Goal: Task Accomplishment & Management: Complete application form

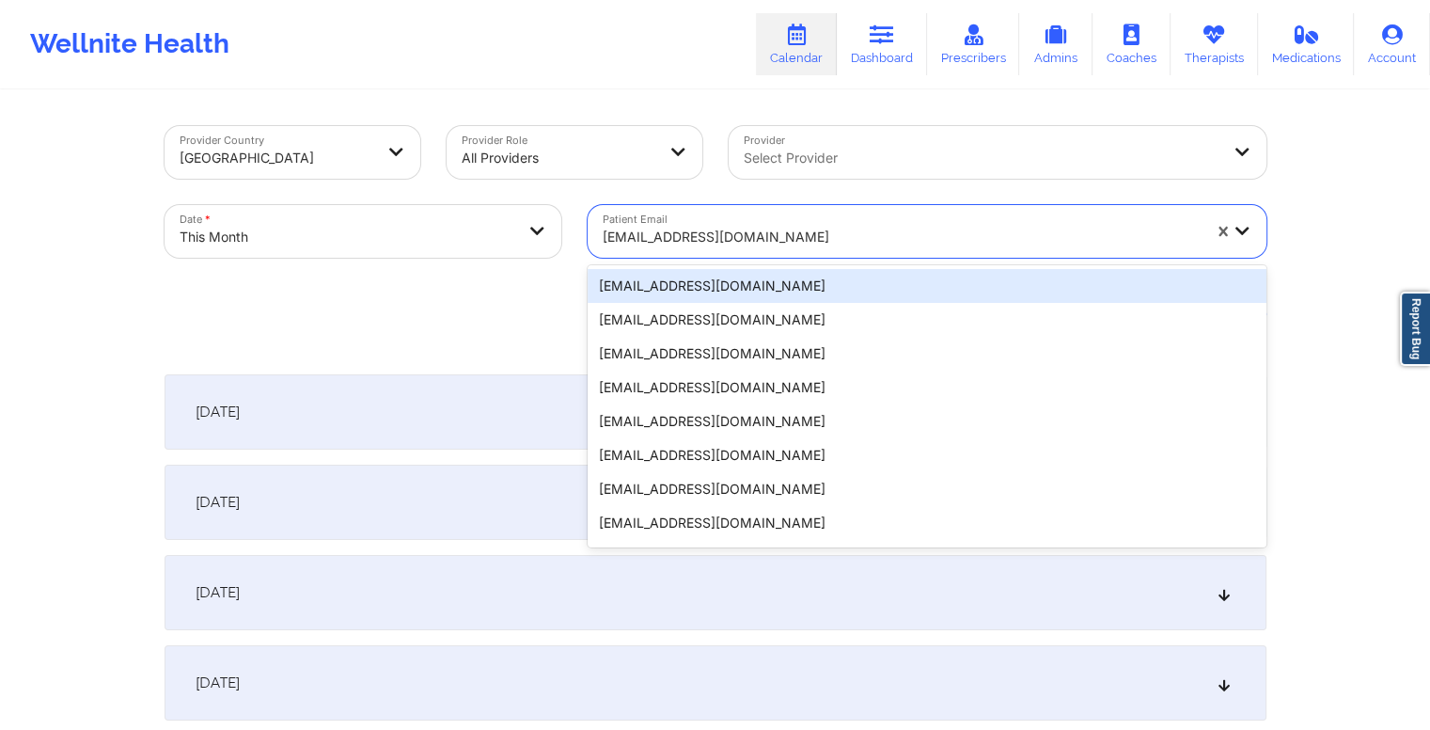
type input "[EMAIL_ADDRESS][DOMAIN_NAME]"
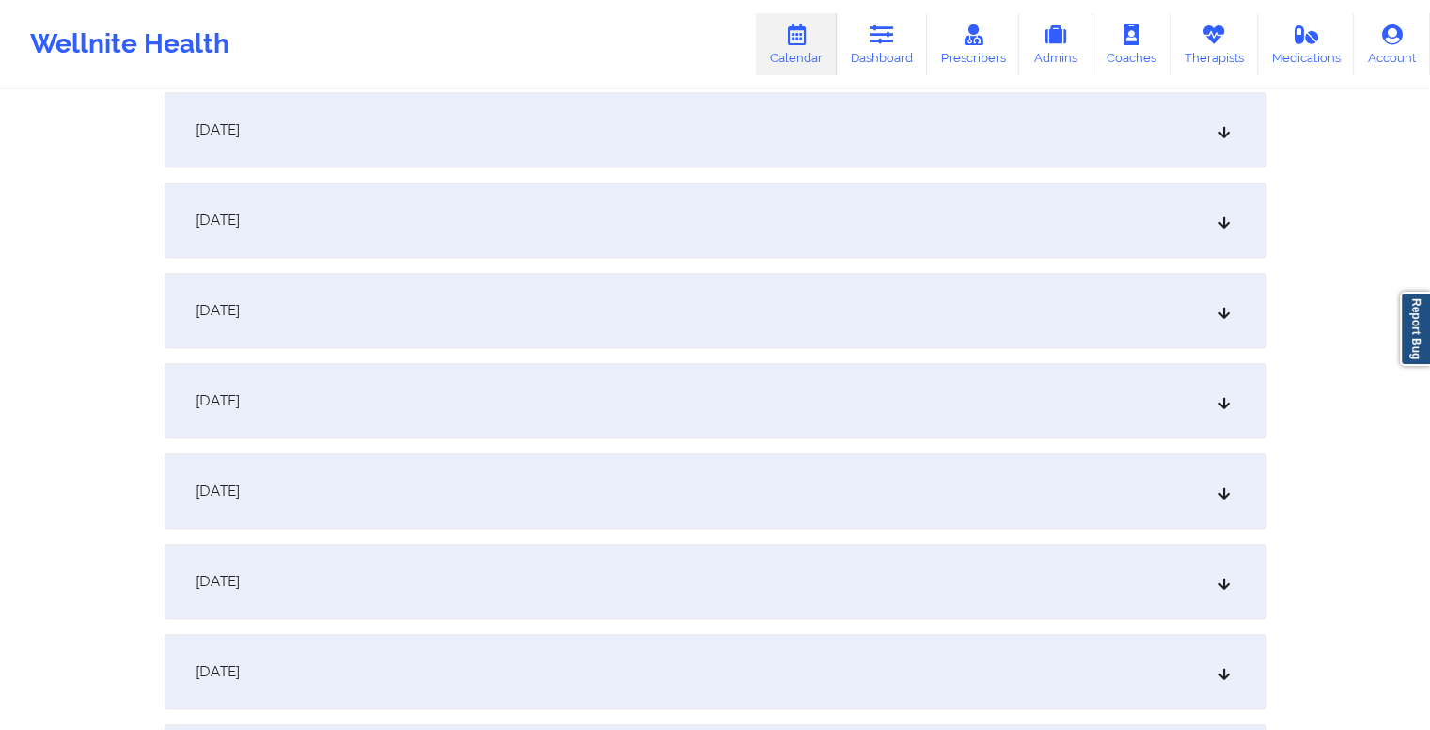
scroll to position [1188, 0]
click at [590, 501] on div "[DATE]" at bounding box center [716, 487] width 1102 height 75
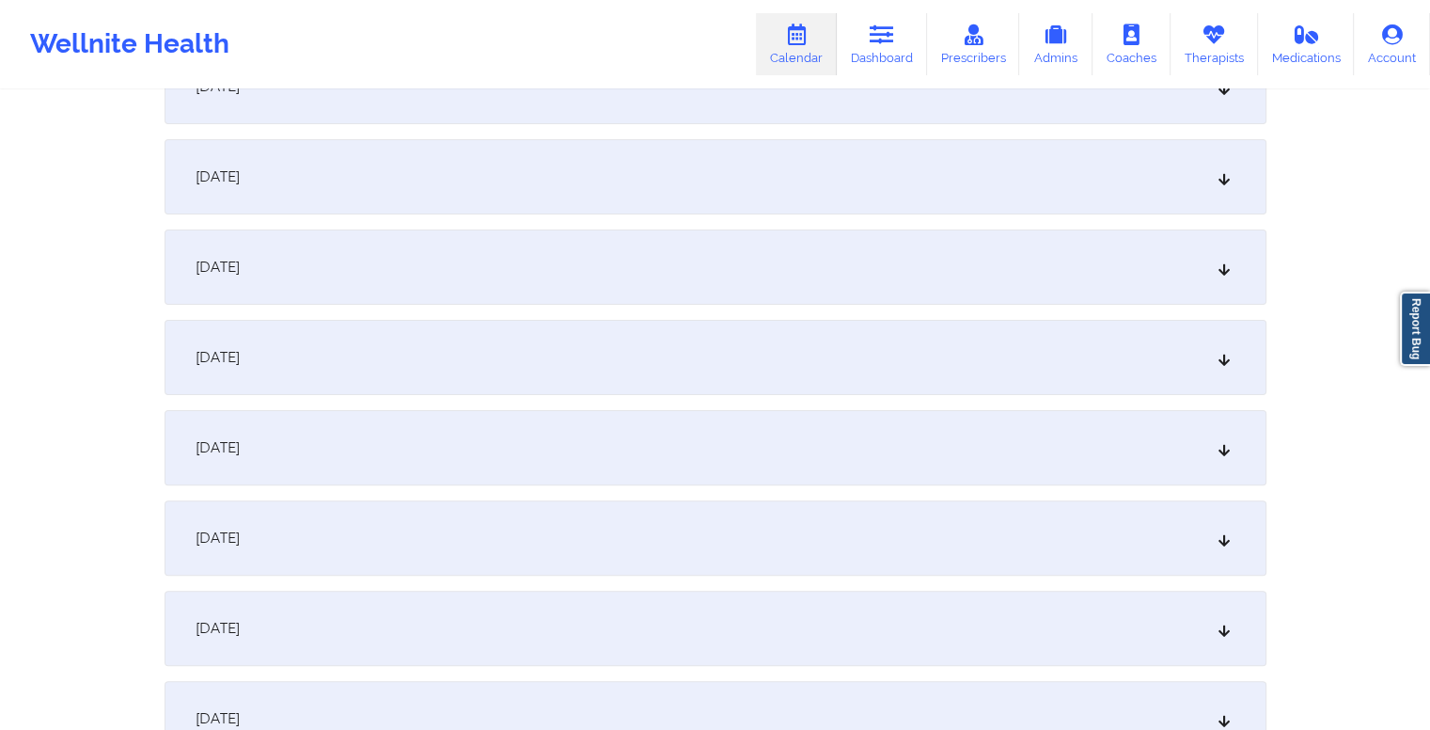
scroll to position [0, 0]
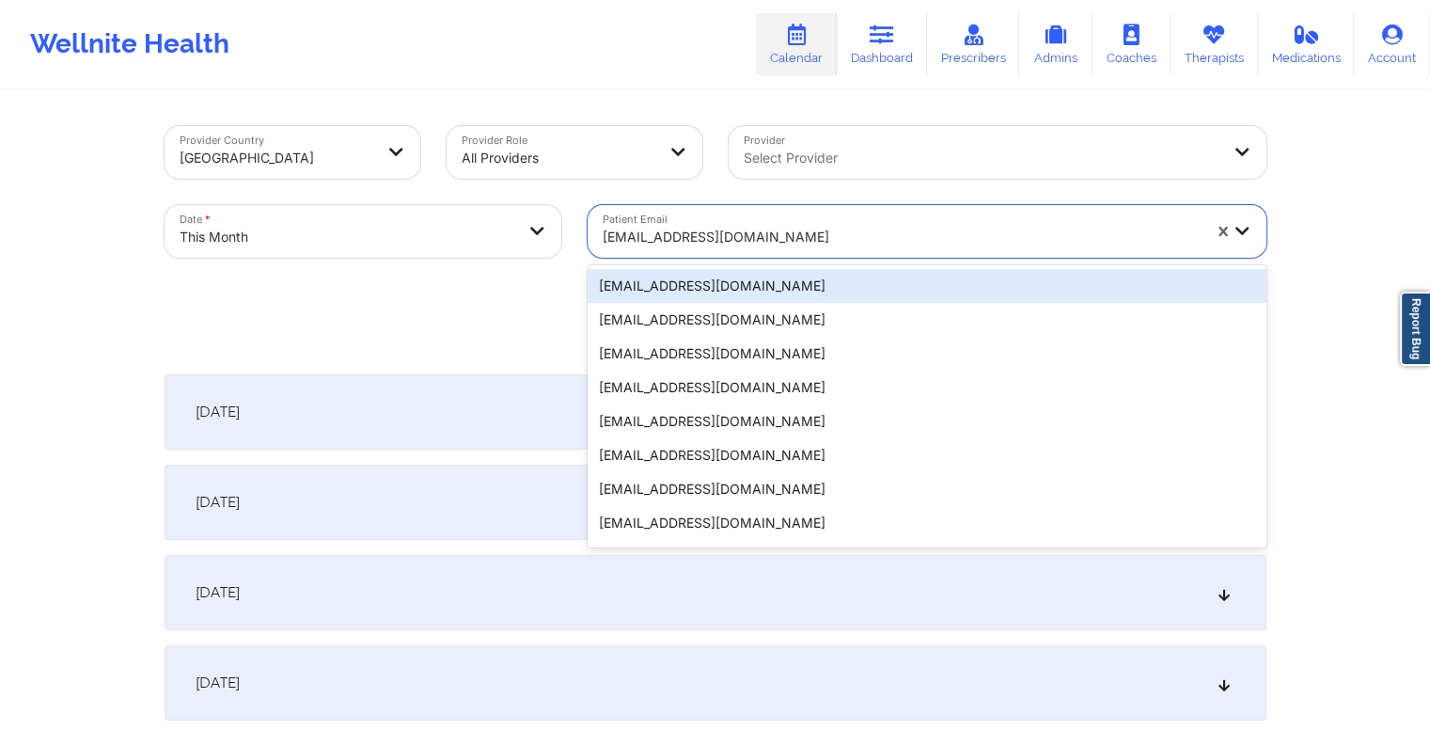
click at [789, 236] on div at bounding box center [902, 237] width 598 height 23
paste input "[EMAIL_ADDRESS][PERSON_NAME][DOMAIN_NAME]"
type input "[EMAIL_ADDRESS][PERSON_NAME][DOMAIN_NAME]"
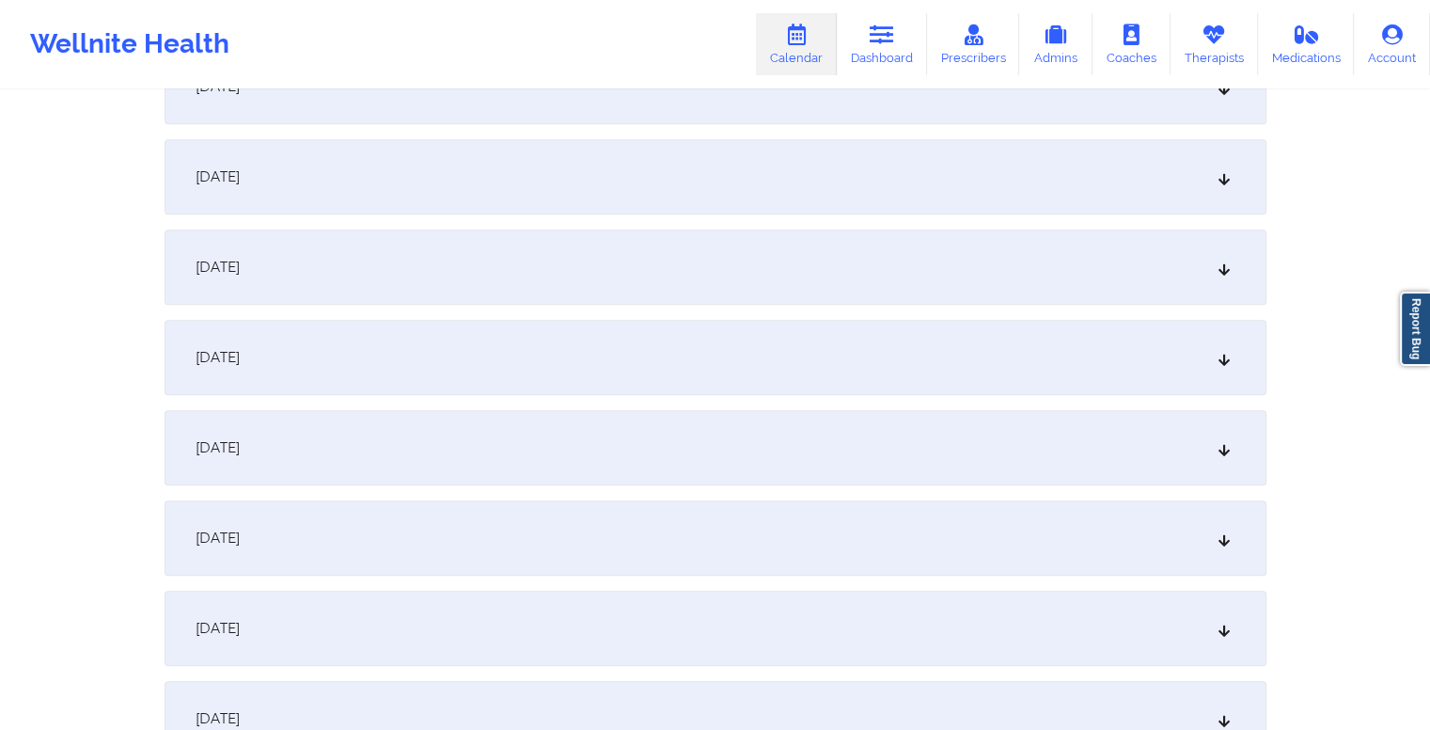
scroll to position [1229, 0]
click at [545, 437] on div "[DATE]" at bounding box center [716, 446] width 1102 height 75
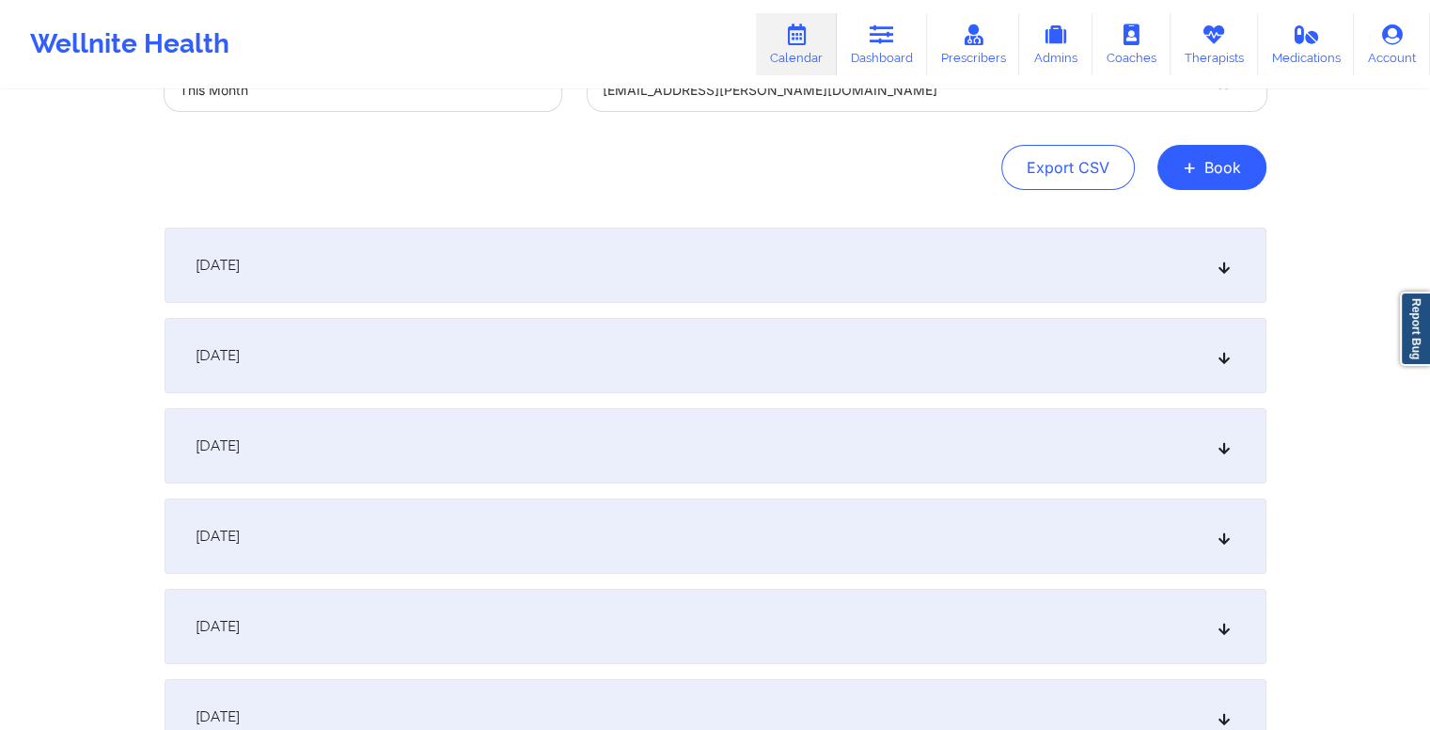
scroll to position [0, 0]
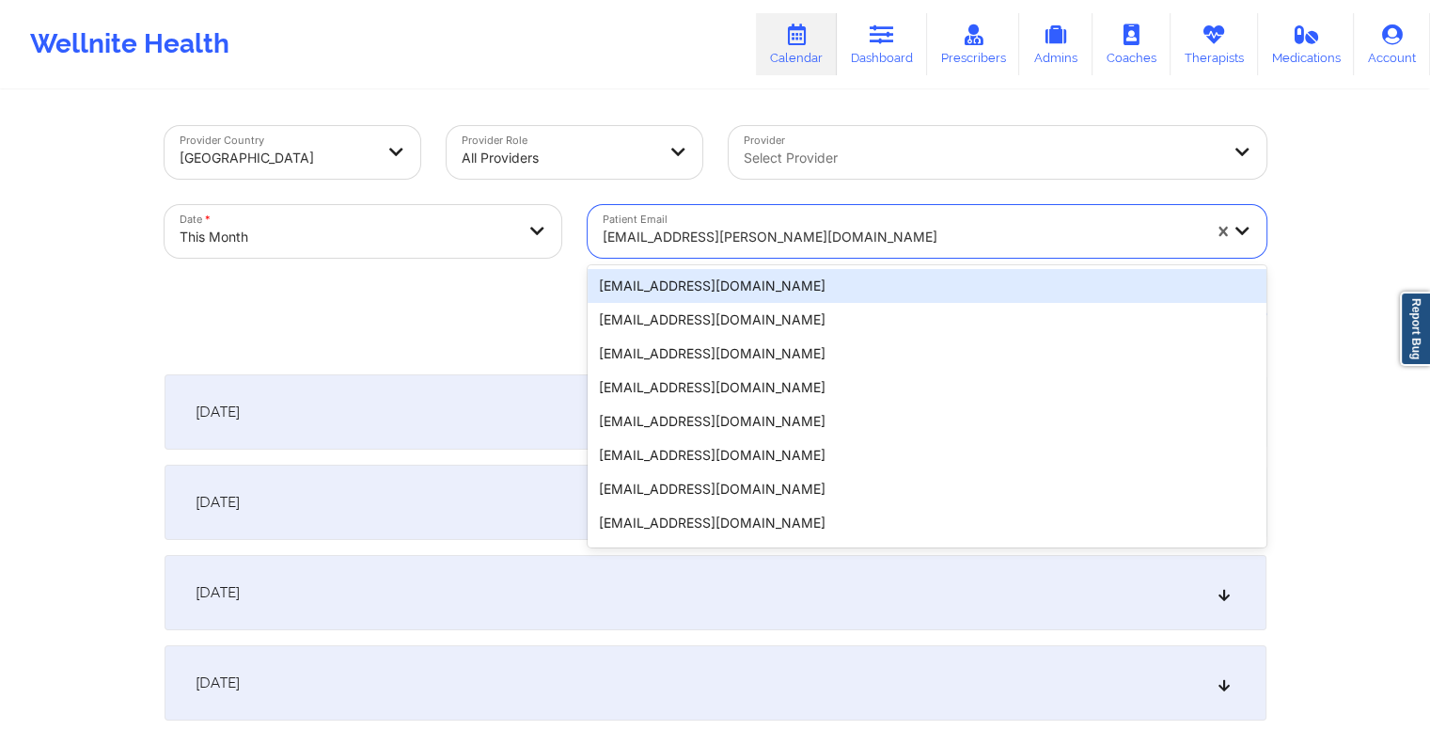
click at [784, 231] on div at bounding box center [902, 237] width 598 height 23
paste input "[EMAIL_ADDRESS][DOMAIN_NAME]"
type input "[EMAIL_ADDRESS][DOMAIN_NAME]"
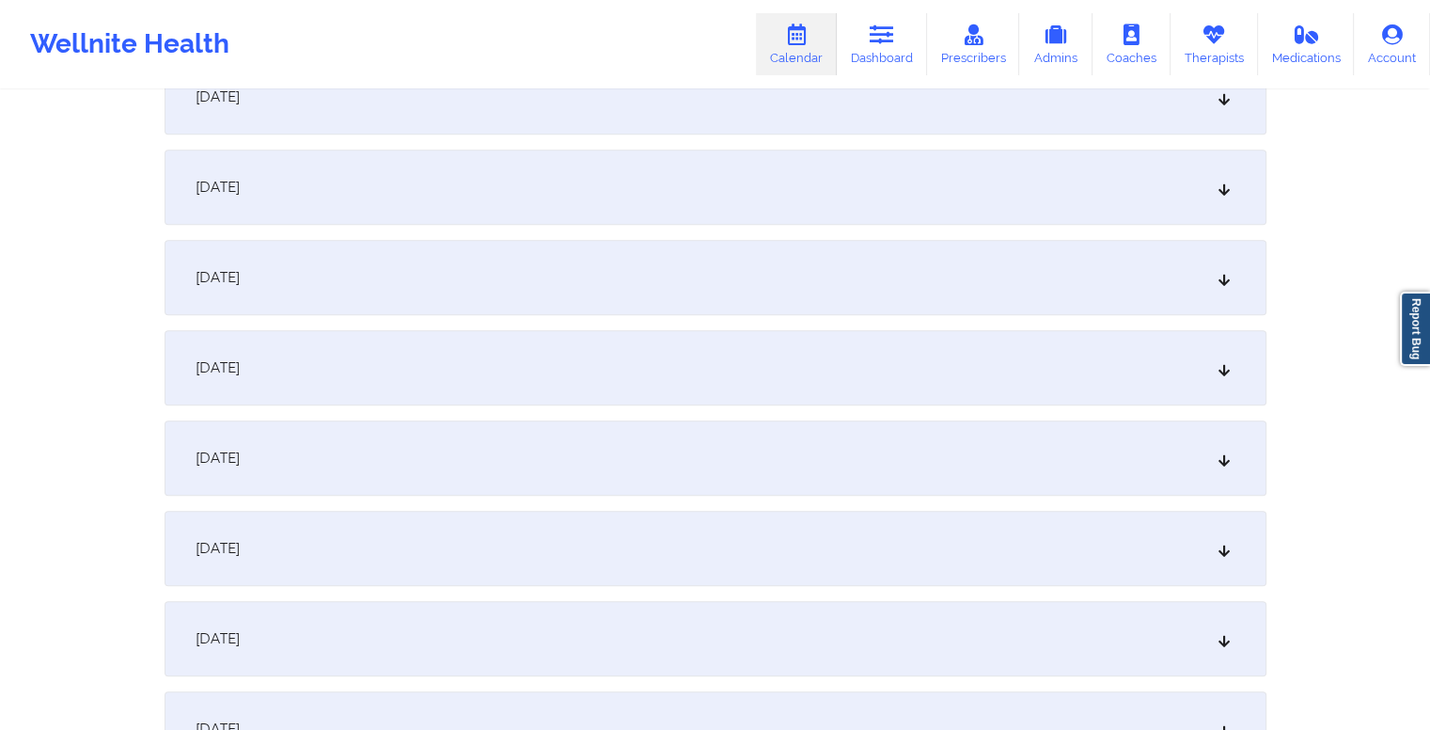
scroll to position [1493, 0]
click at [659, 181] on div "[DATE]" at bounding box center [716, 182] width 1102 height 75
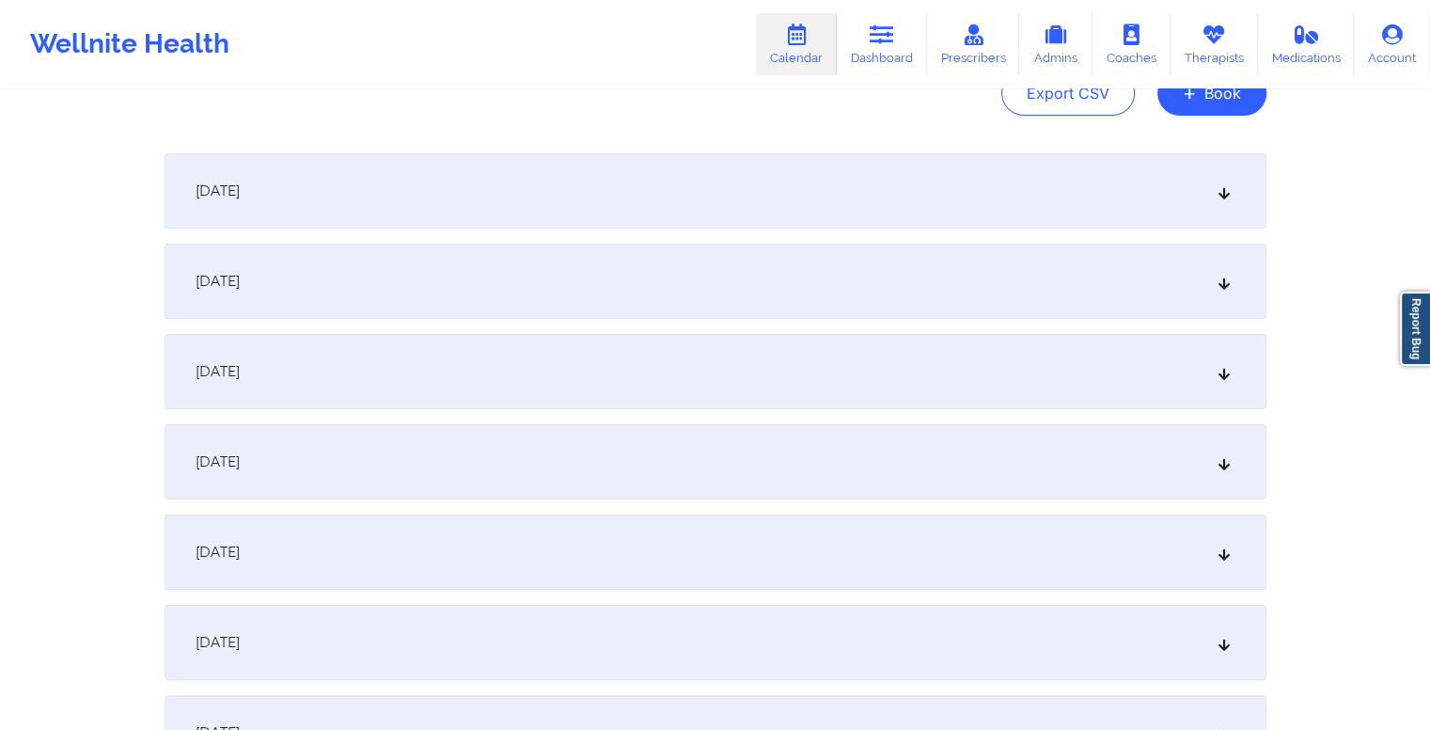
scroll to position [0, 0]
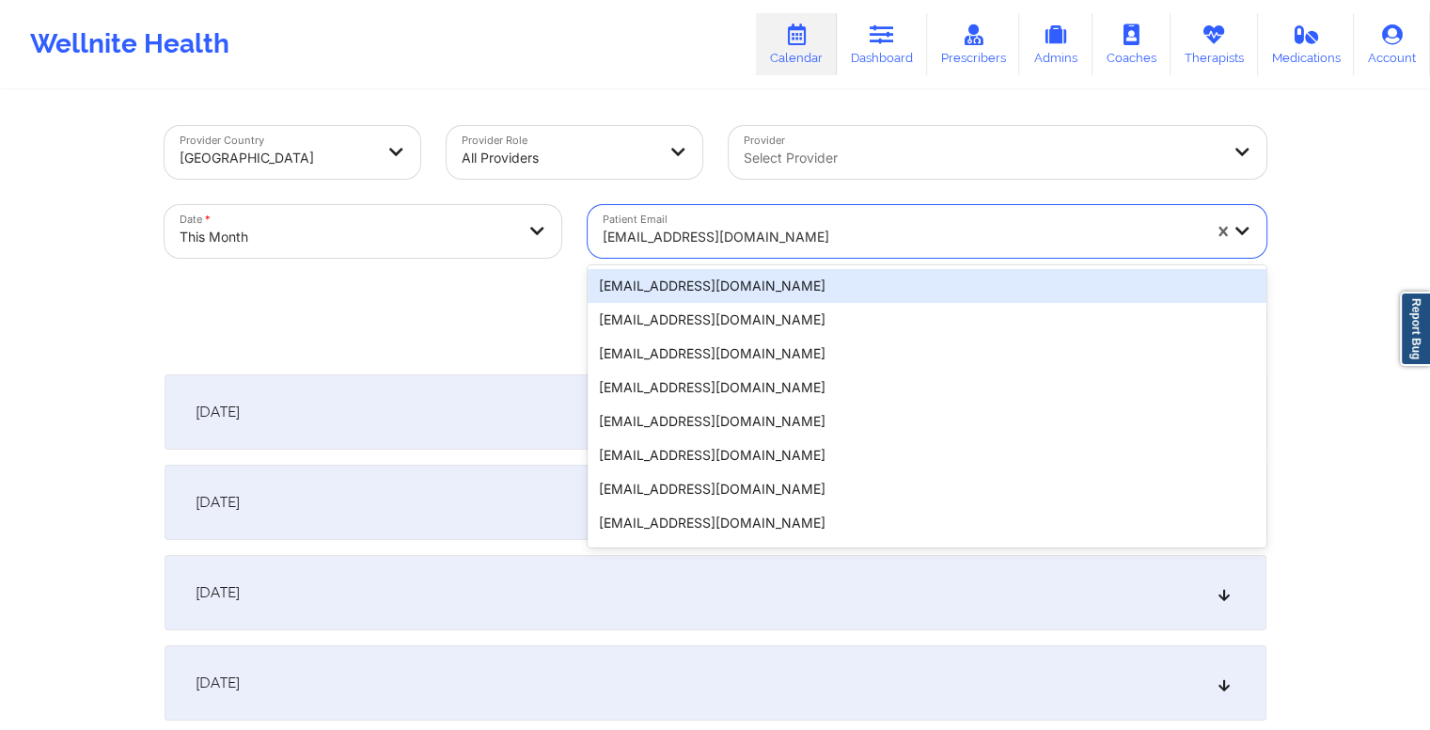
click at [800, 234] on div at bounding box center [902, 237] width 598 height 23
paste input "[EMAIL_ADDRESS][DOMAIN_NAME]"
type input "[EMAIL_ADDRESS][DOMAIN_NAME]"
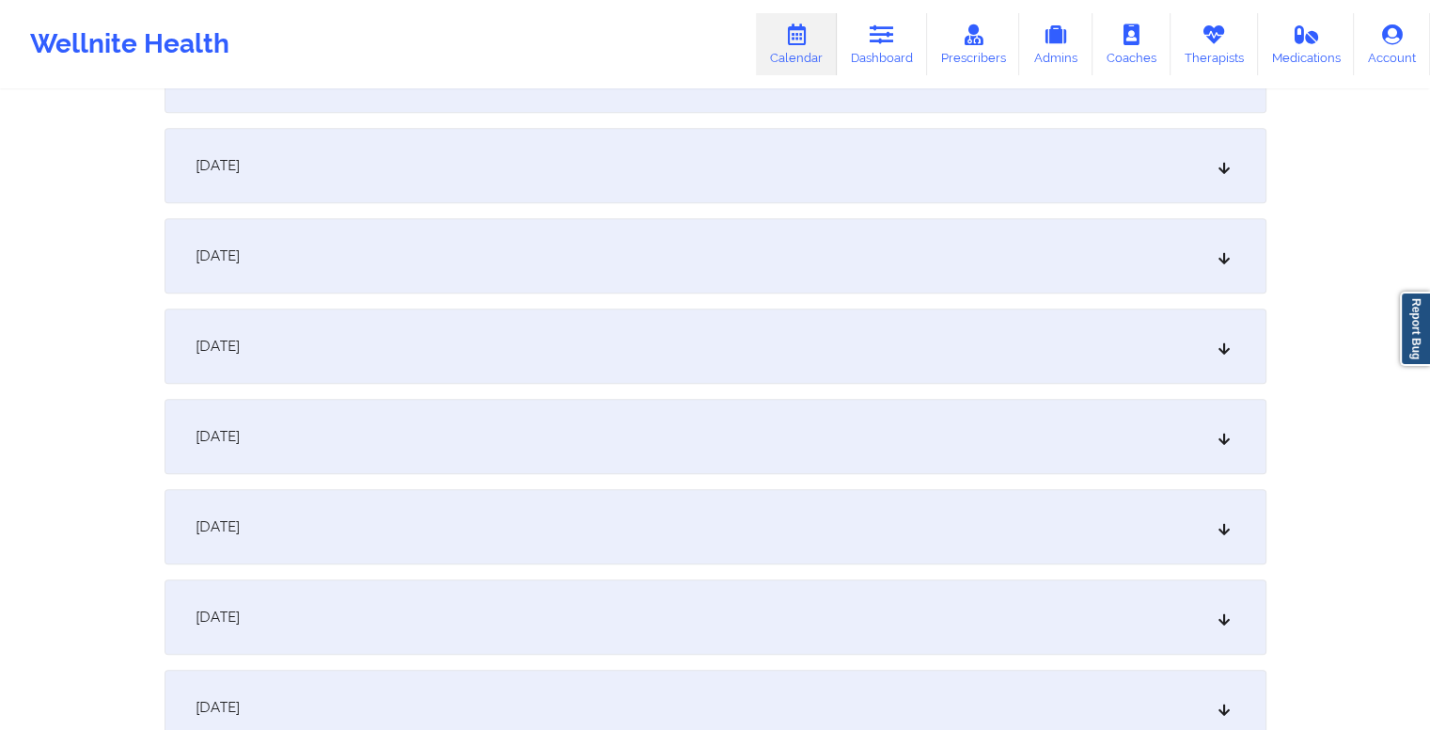
scroll to position [1240, 0]
click at [616, 437] on div "[DATE]" at bounding box center [716, 435] width 1102 height 75
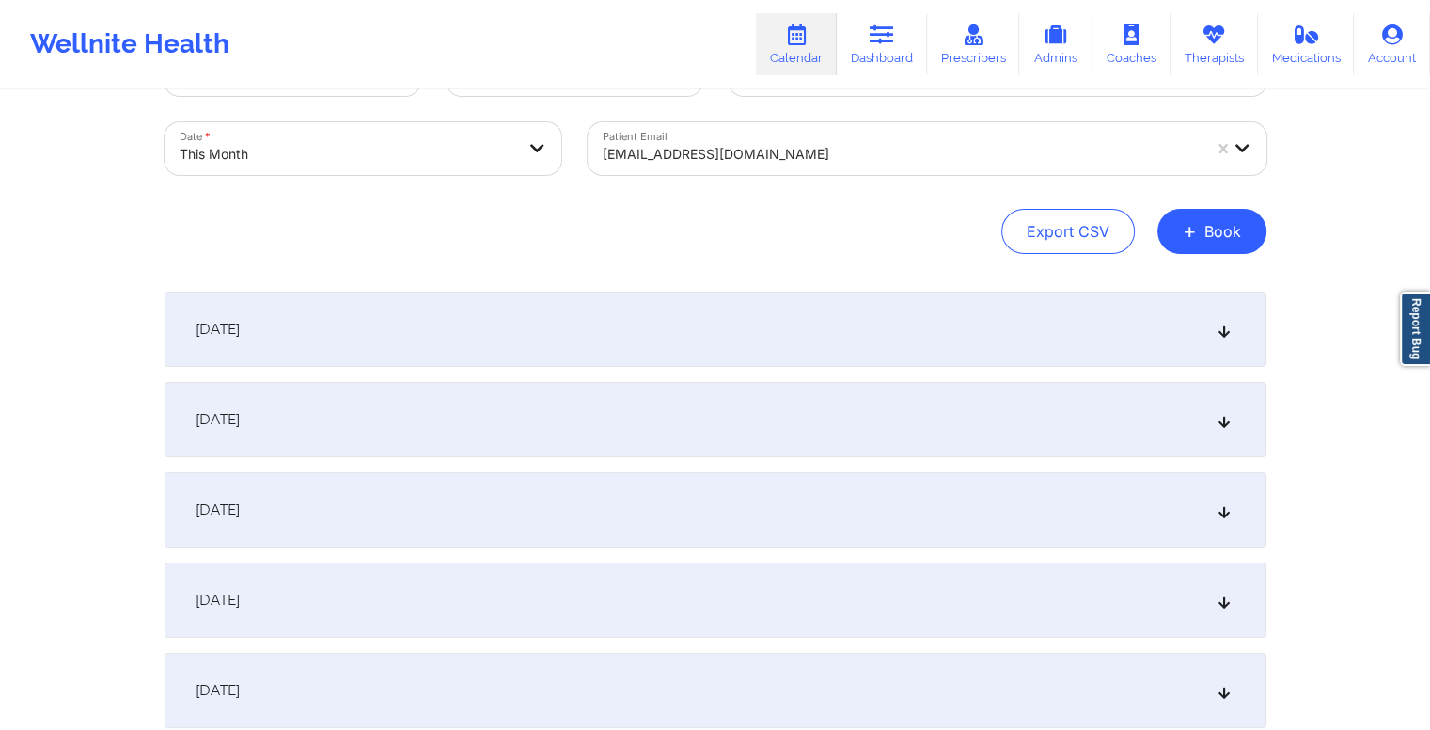
scroll to position [0, 0]
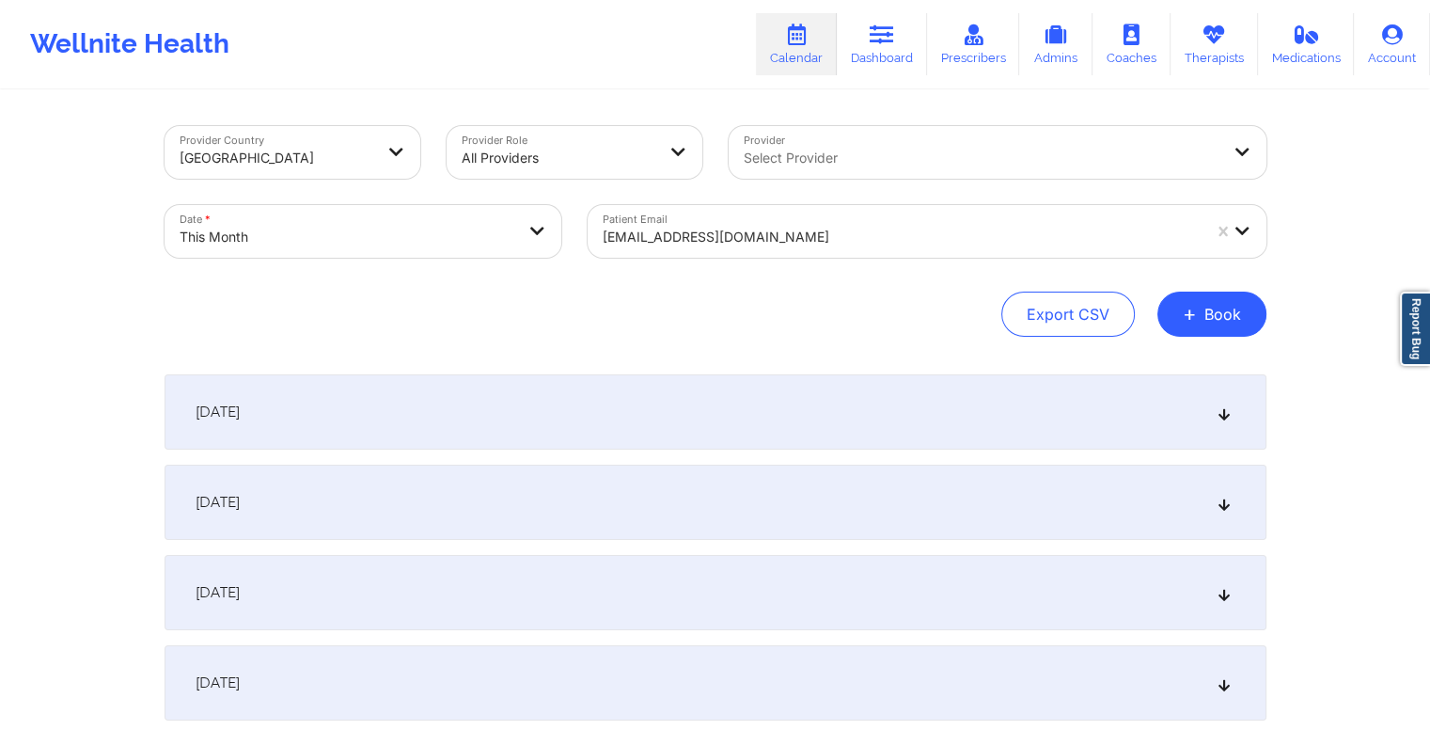
click at [792, 244] on div at bounding box center [902, 237] width 598 height 23
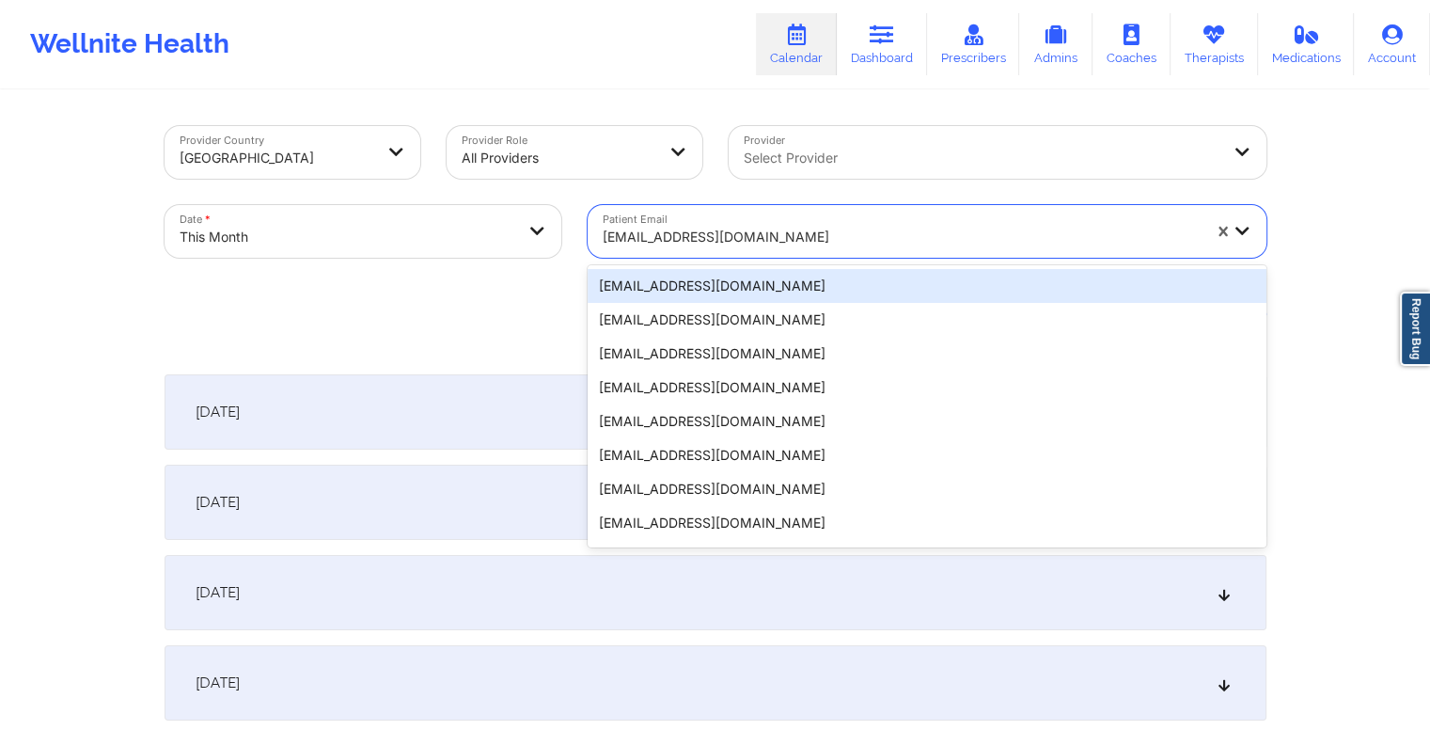
paste input "[EMAIL_ADDRESS][DOMAIN_NAME]"
type input "[EMAIL_ADDRESS][DOMAIN_NAME]"
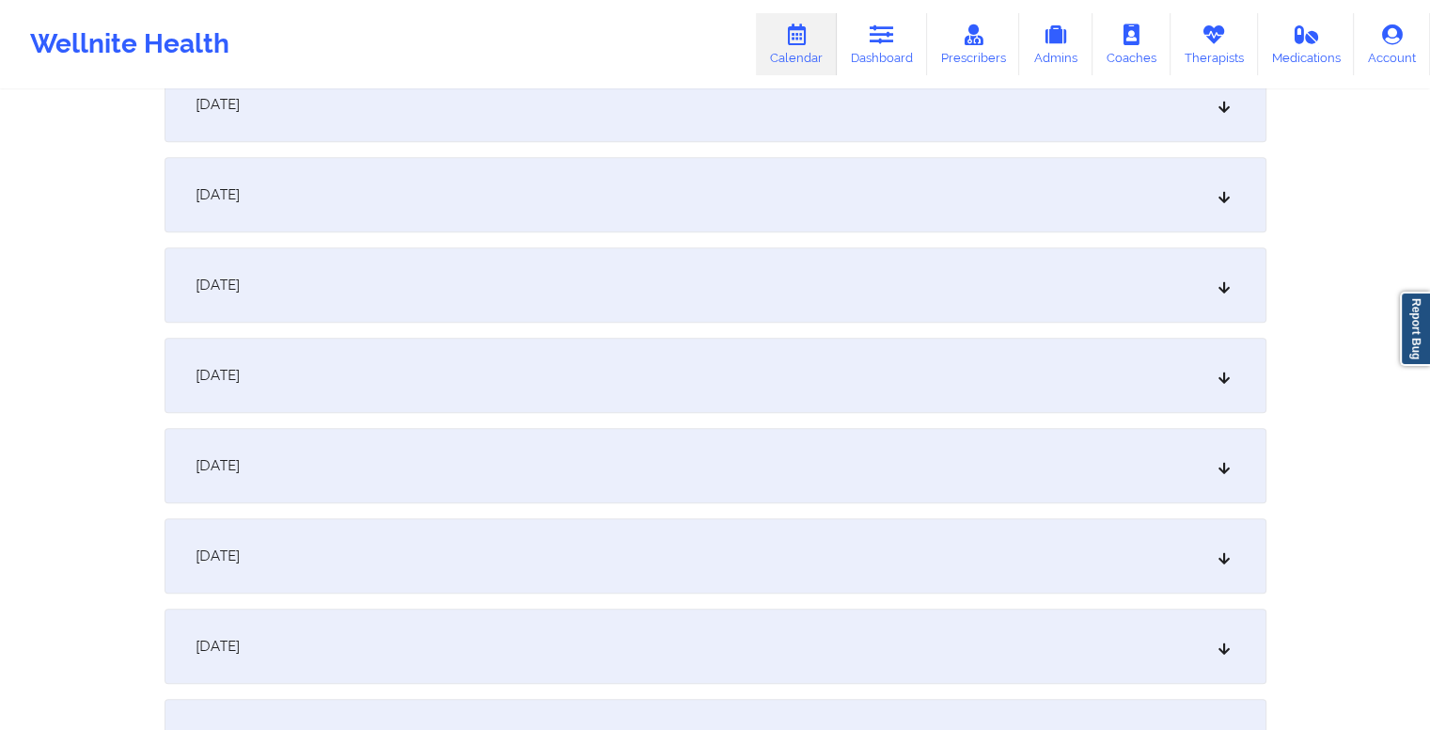
scroll to position [1121, 0]
click at [532, 560] on div "[DATE]" at bounding box center [716, 554] width 1102 height 75
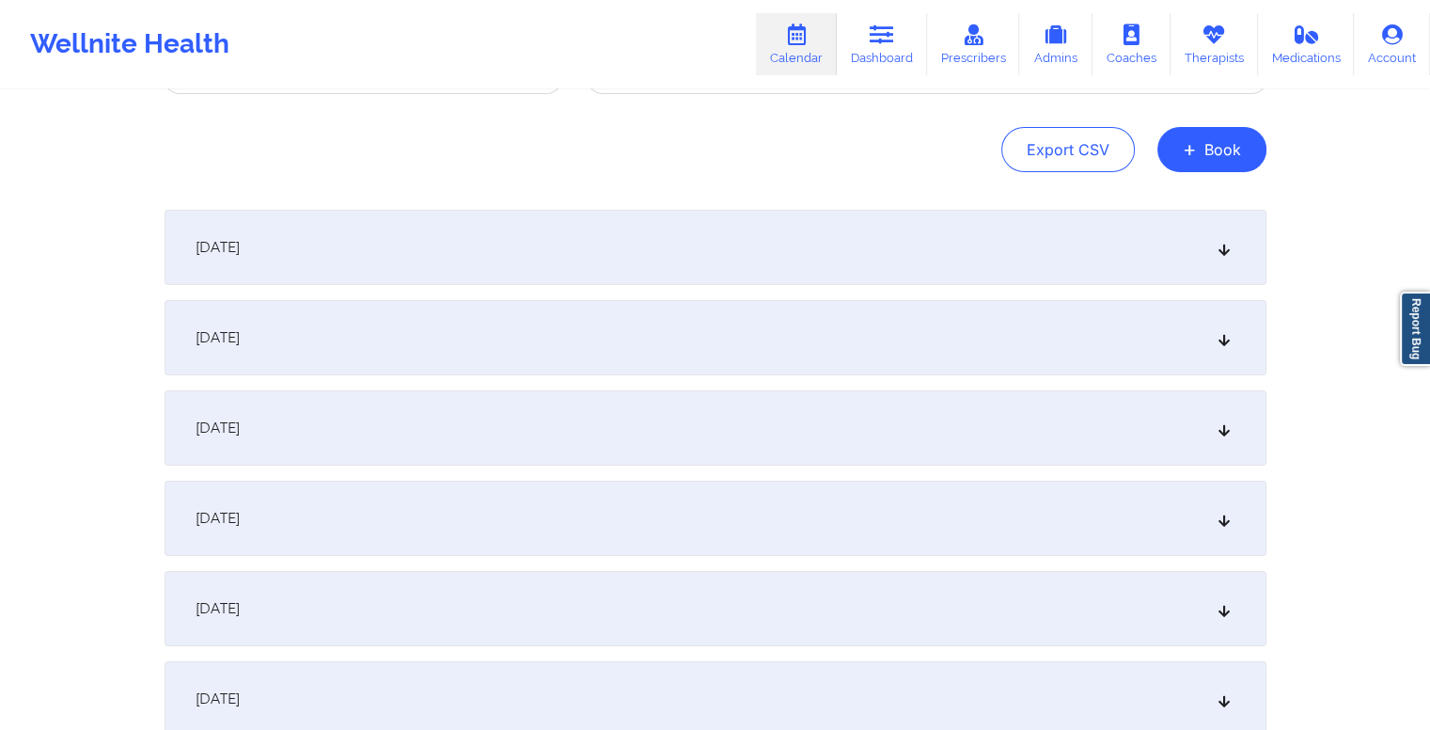
scroll to position [0, 0]
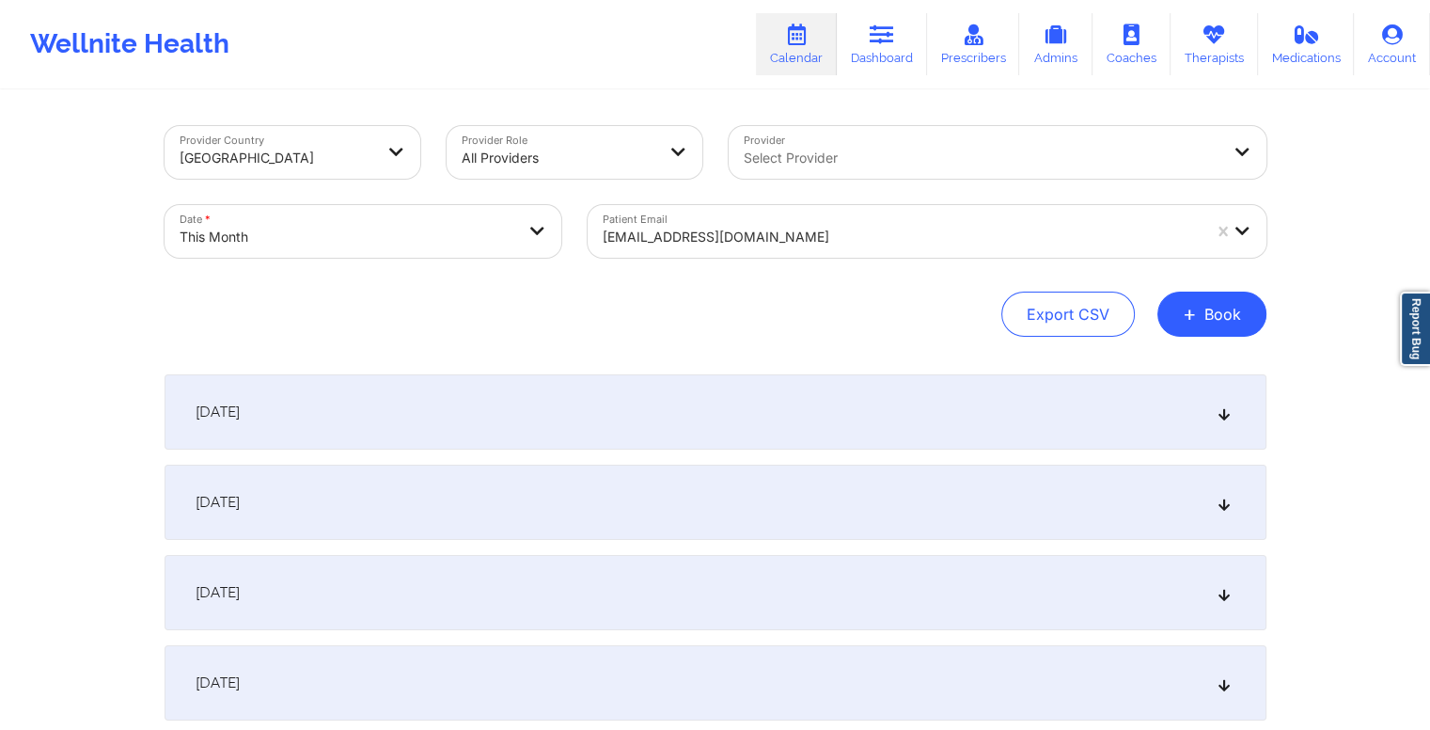
click at [770, 232] on div at bounding box center [902, 237] width 598 height 23
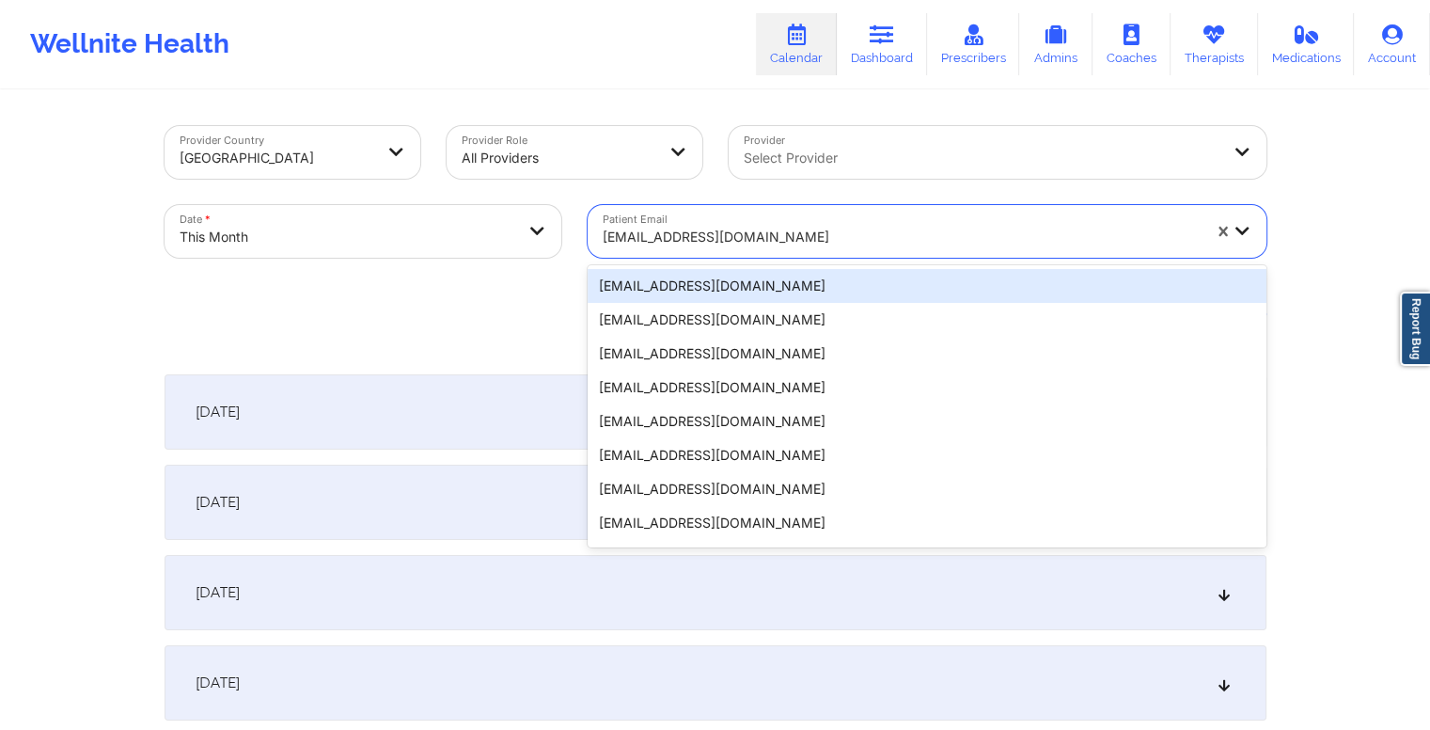
click at [770, 232] on div at bounding box center [902, 237] width 598 height 23
paste input "[EMAIL_ADDRESS][DOMAIN_NAME]"
type input "[EMAIL_ADDRESS][DOMAIN_NAME]"
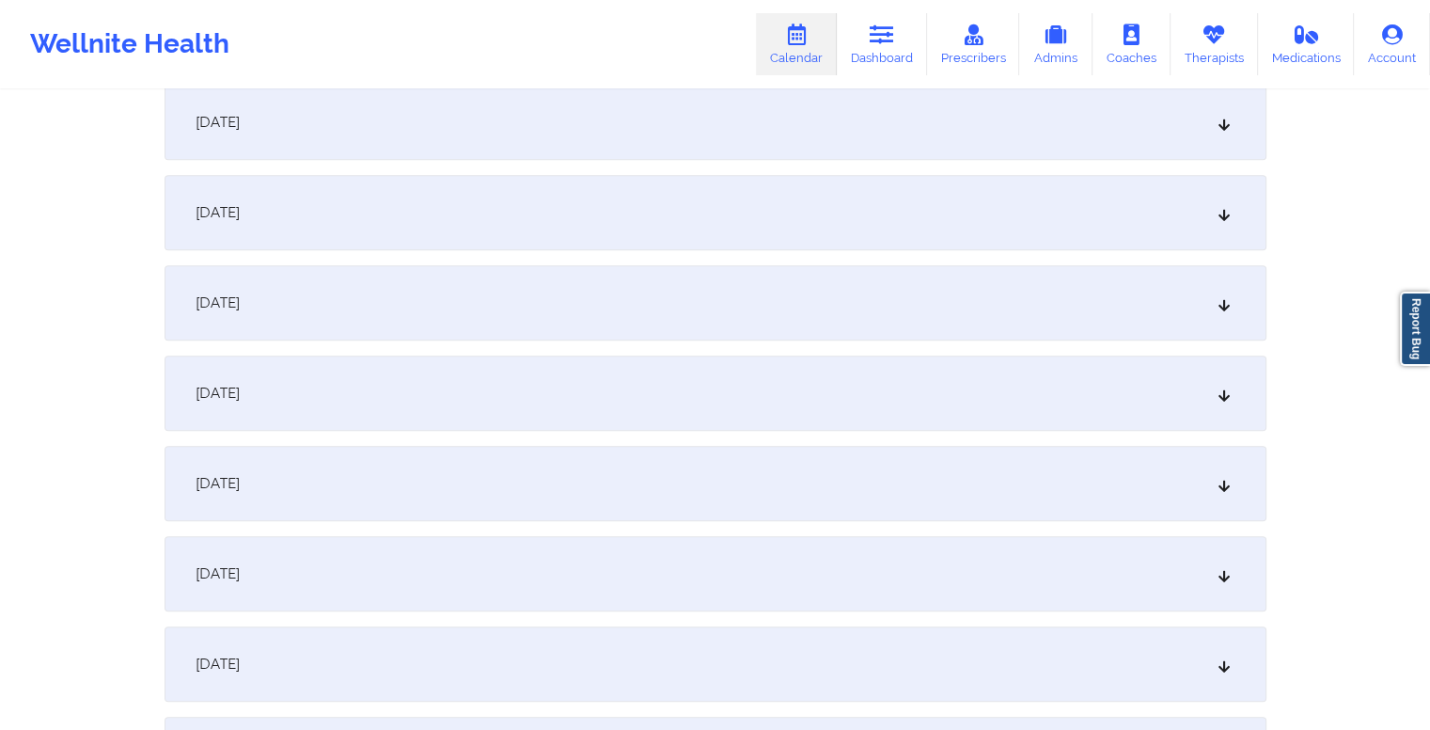
scroll to position [1207, 0]
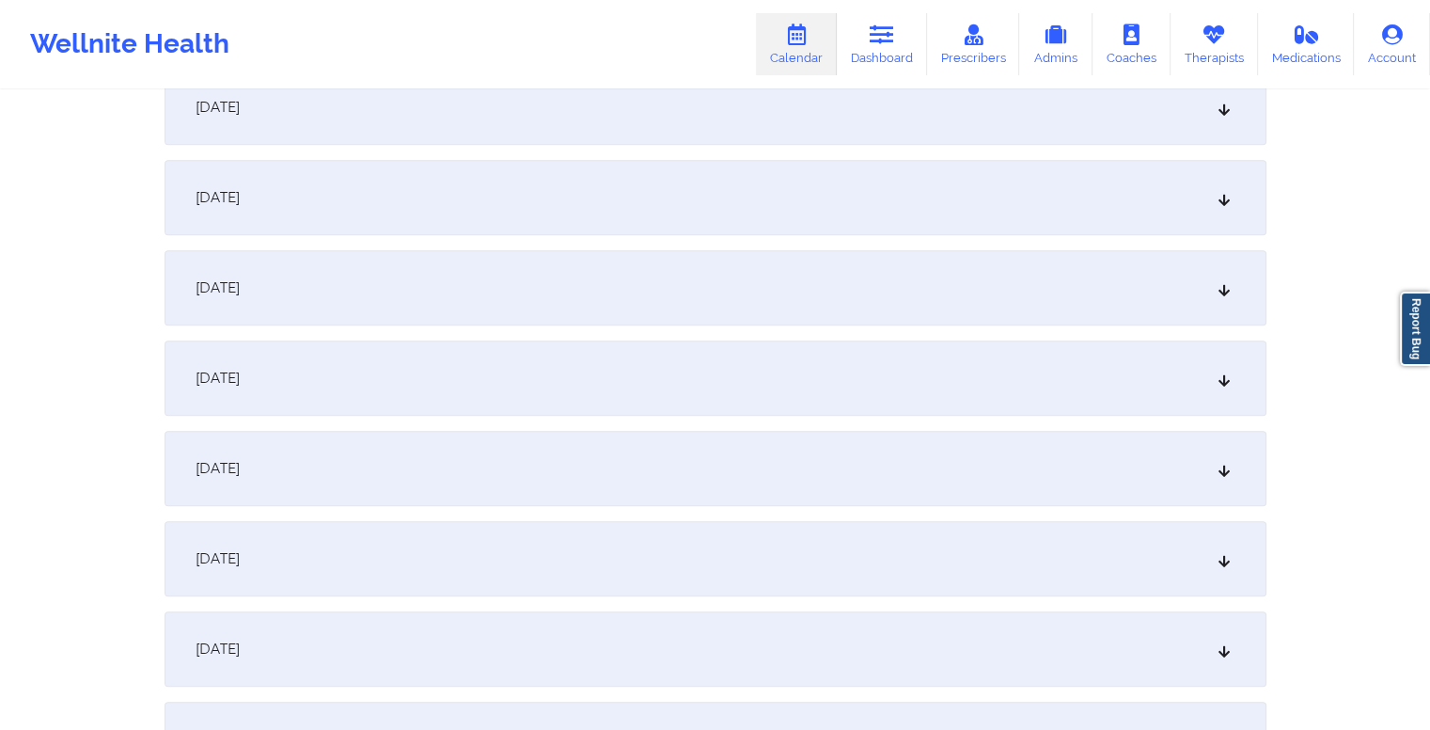
click at [530, 473] on div "[DATE]" at bounding box center [716, 468] width 1102 height 75
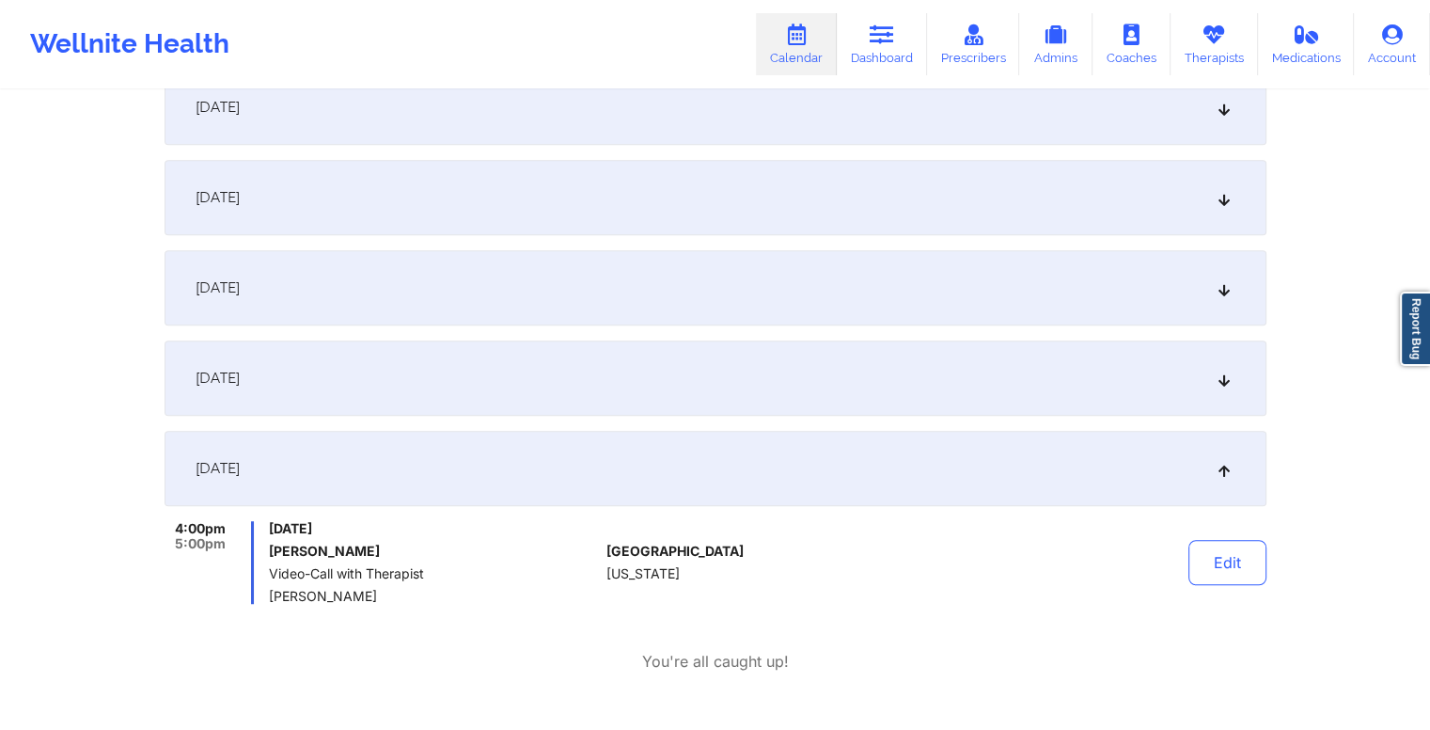
click at [530, 473] on div "[DATE]" at bounding box center [716, 468] width 1102 height 75
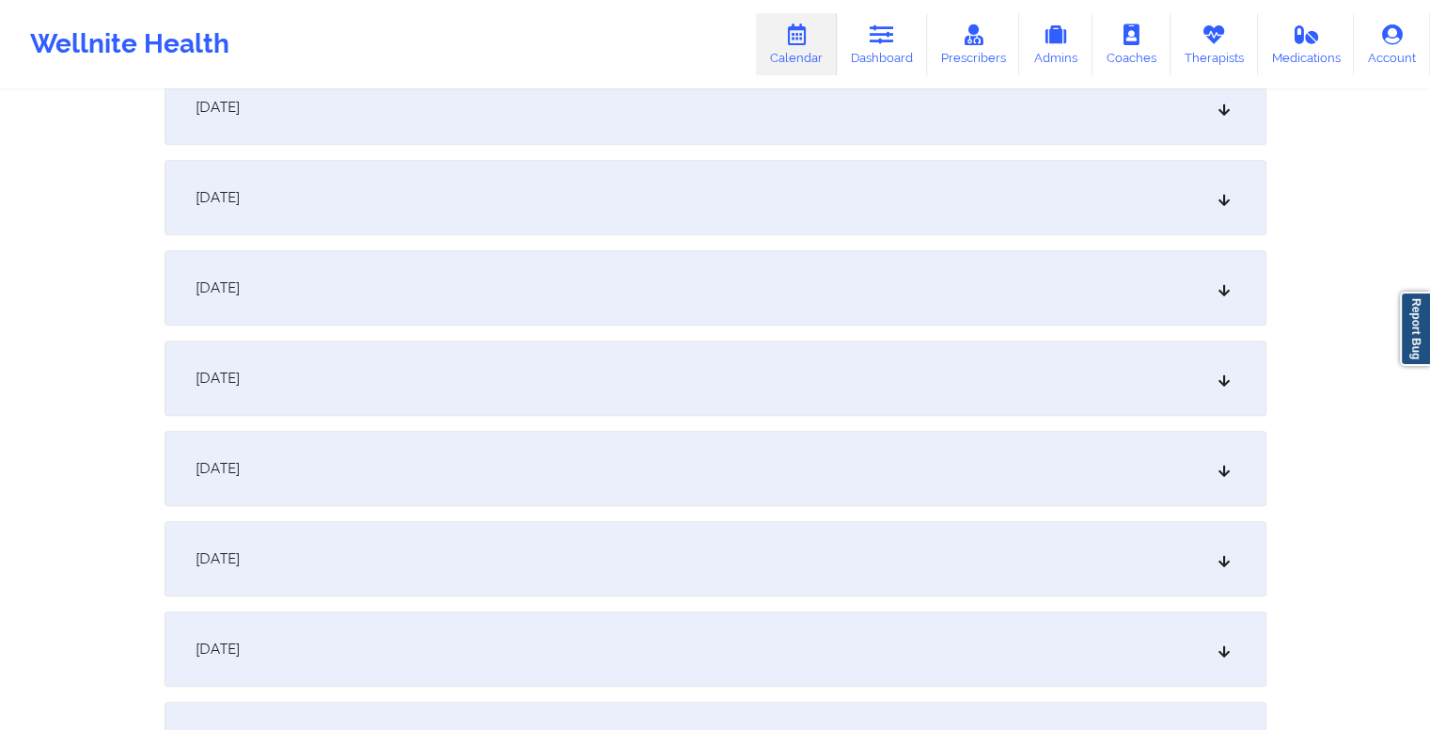
click at [530, 473] on div "[DATE]" at bounding box center [716, 468] width 1102 height 75
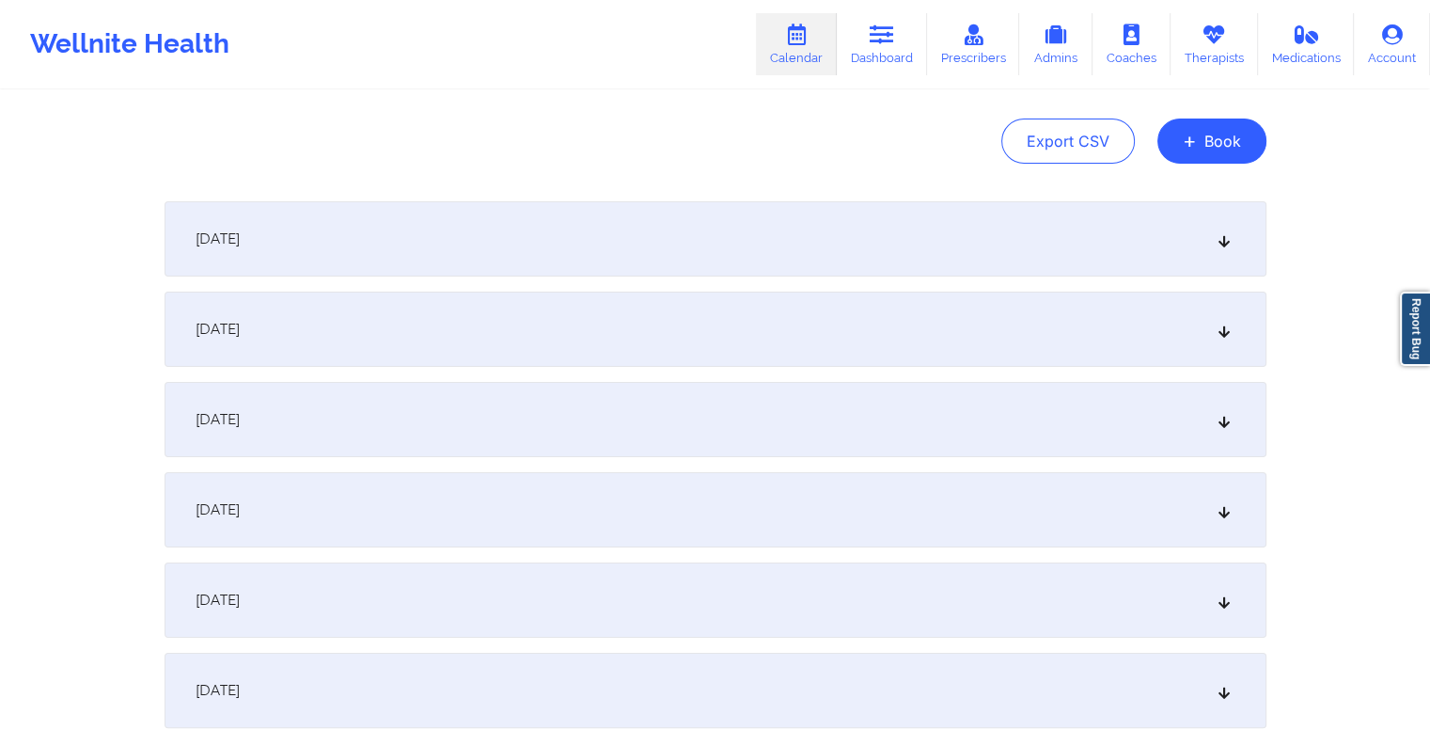
scroll to position [149, 0]
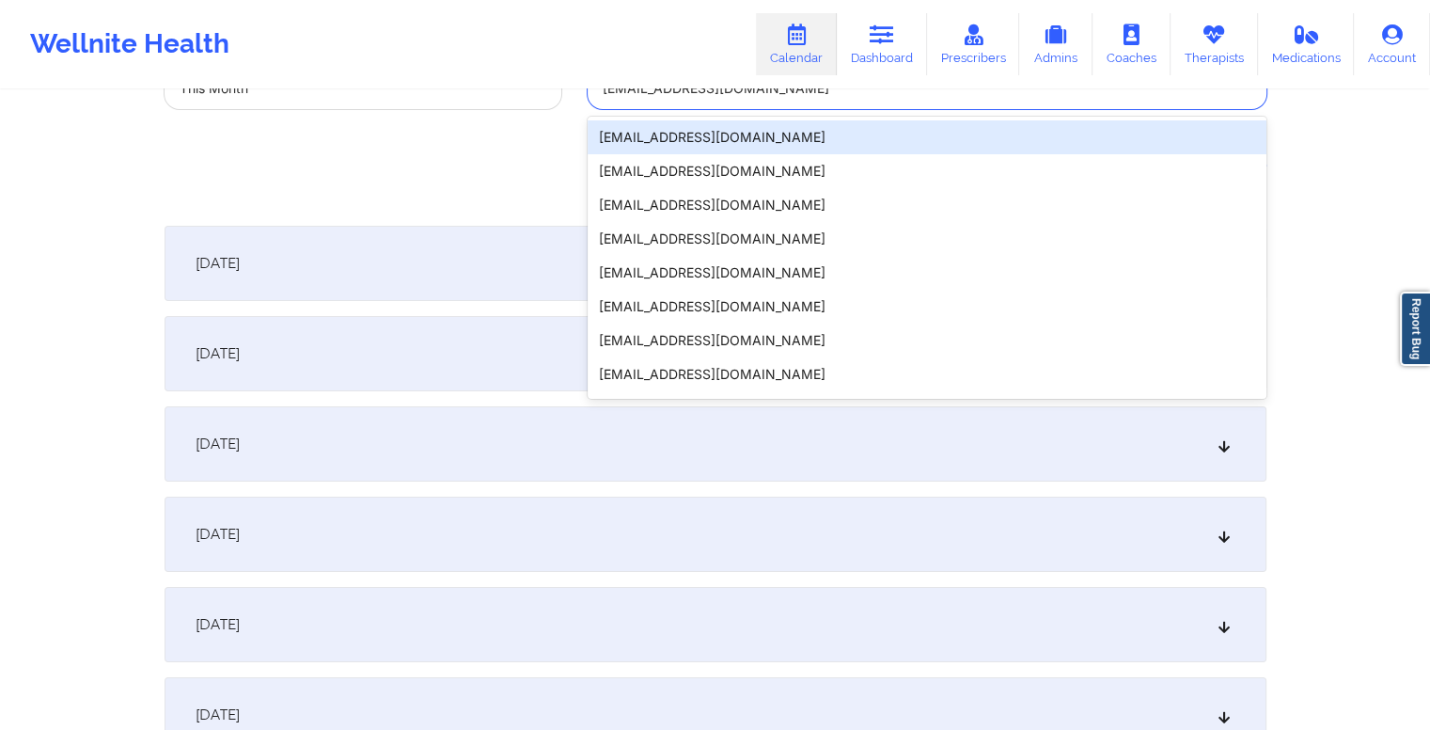
click at [768, 101] on div "[EMAIL_ADDRESS][DOMAIN_NAME]" at bounding box center [902, 88] width 598 height 41
paste input "[EMAIL_ADDRESS][DOMAIN_NAME]"
type input "[EMAIL_ADDRESS][DOMAIN_NAME]"
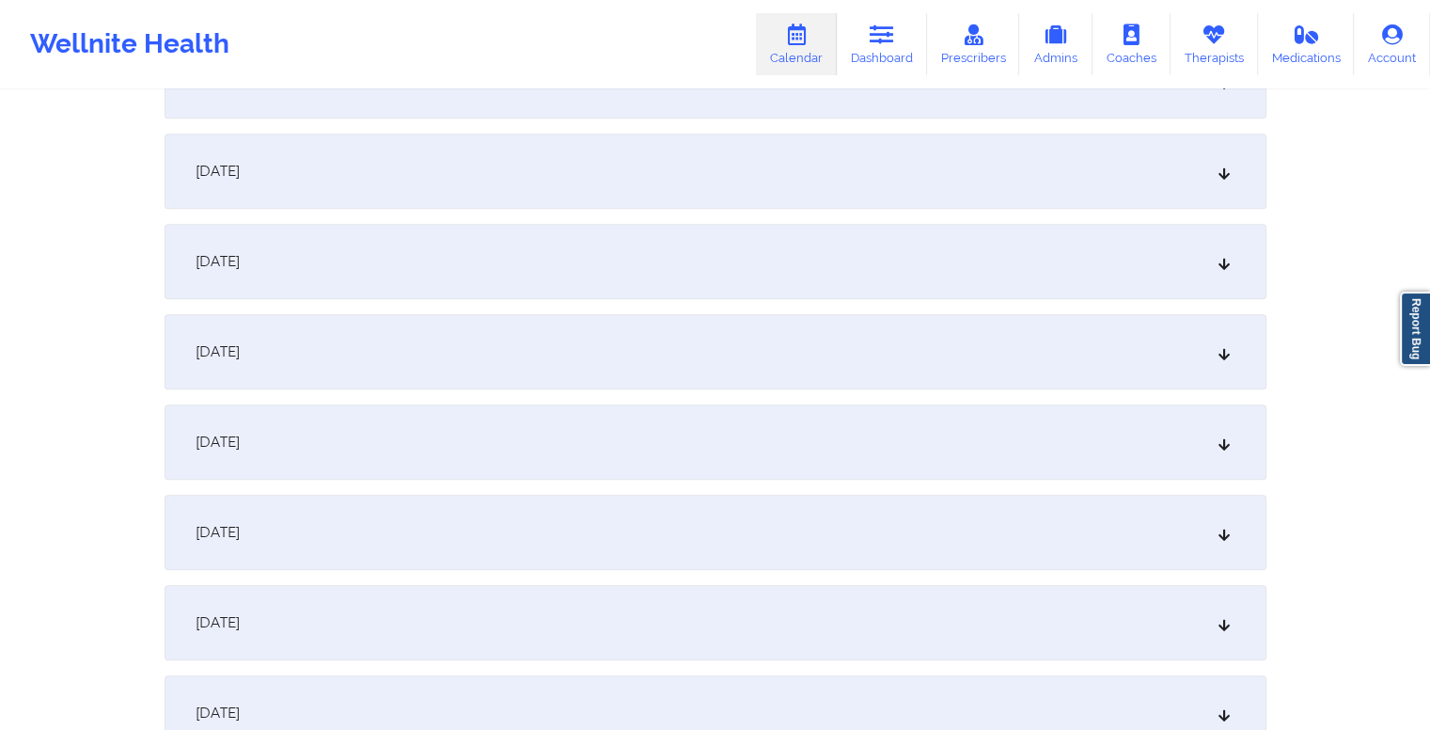
scroll to position [1127, 0]
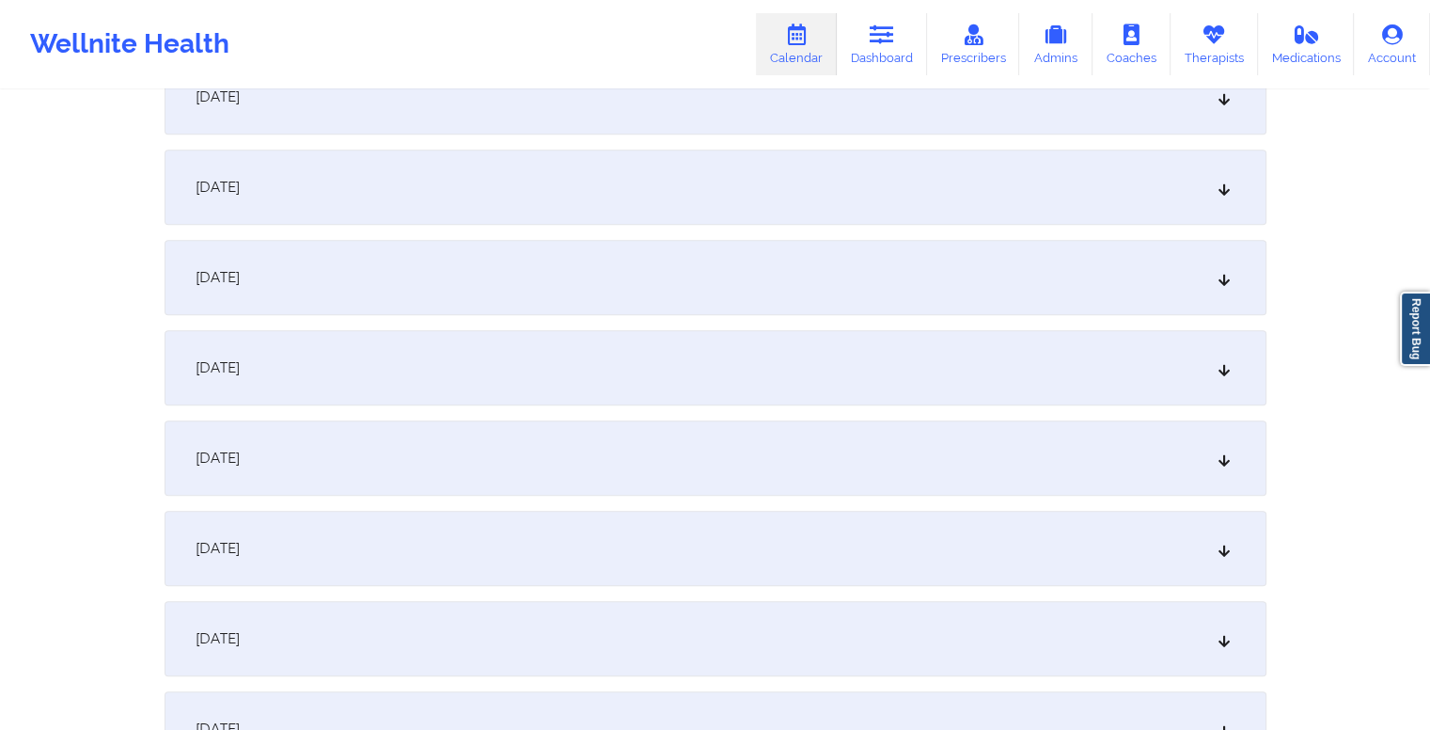
click at [633, 511] on div "[DATE]" at bounding box center [716, 548] width 1102 height 75
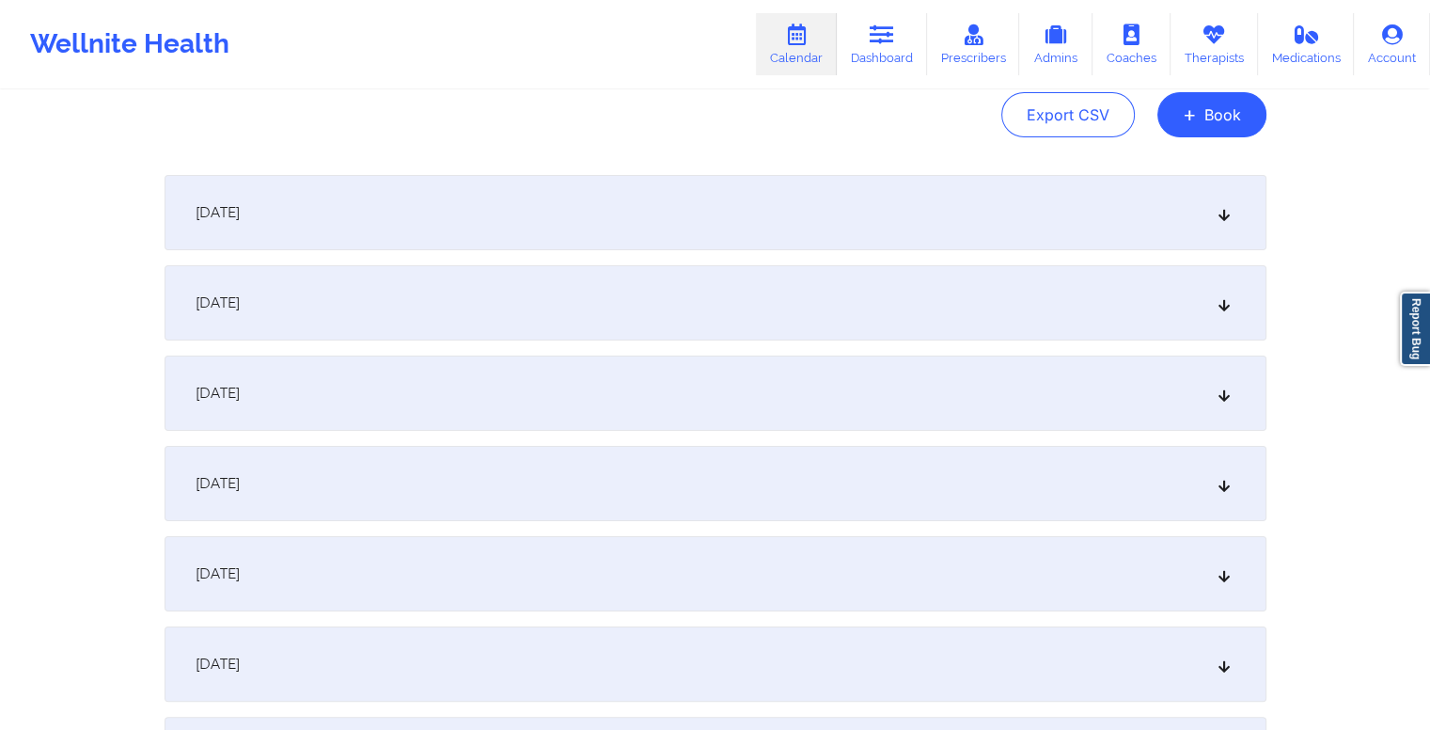
scroll to position [0, 0]
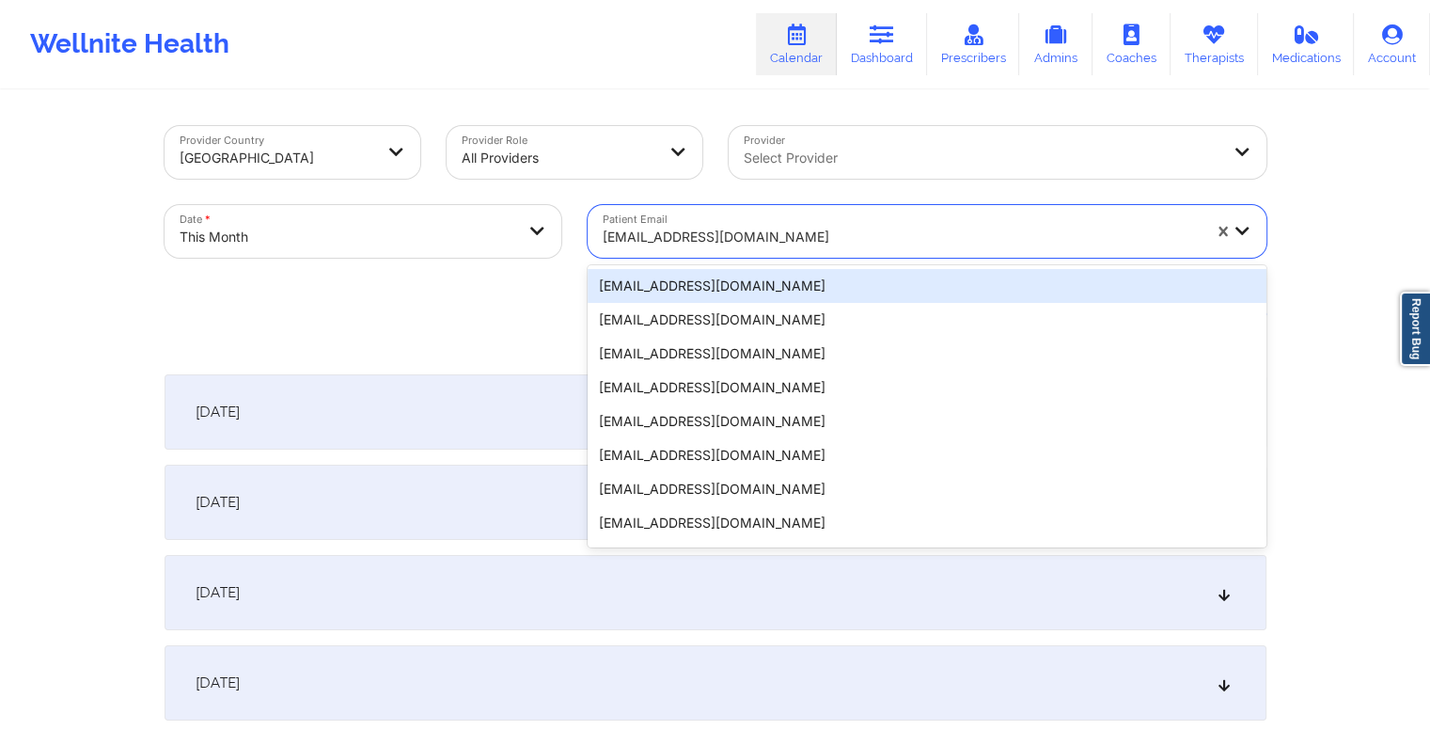
click at [733, 238] on div at bounding box center [902, 237] width 598 height 23
paste input "[EMAIL_ADDRESS][DOMAIN_NAME]"
type input "[EMAIL_ADDRESS][DOMAIN_NAME]"
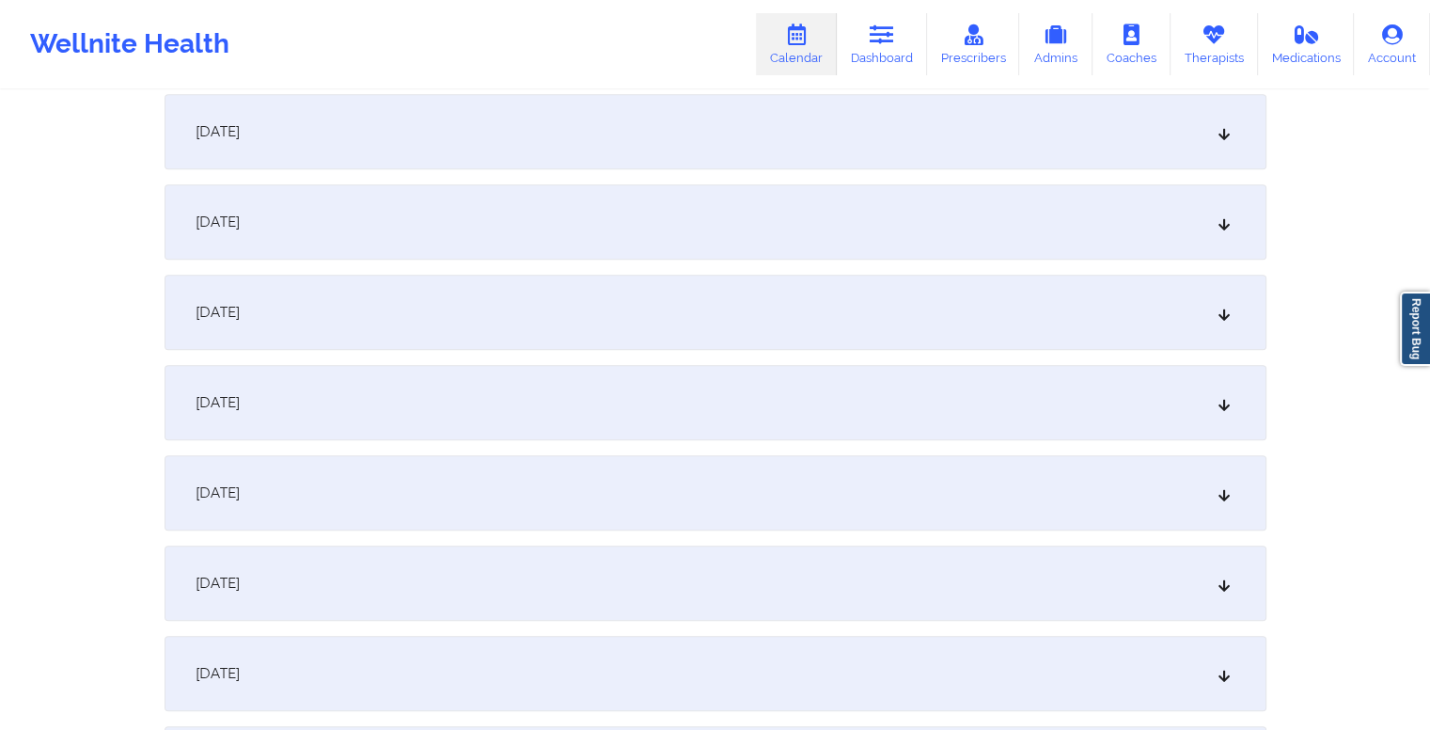
scroll to position [1399, 0]
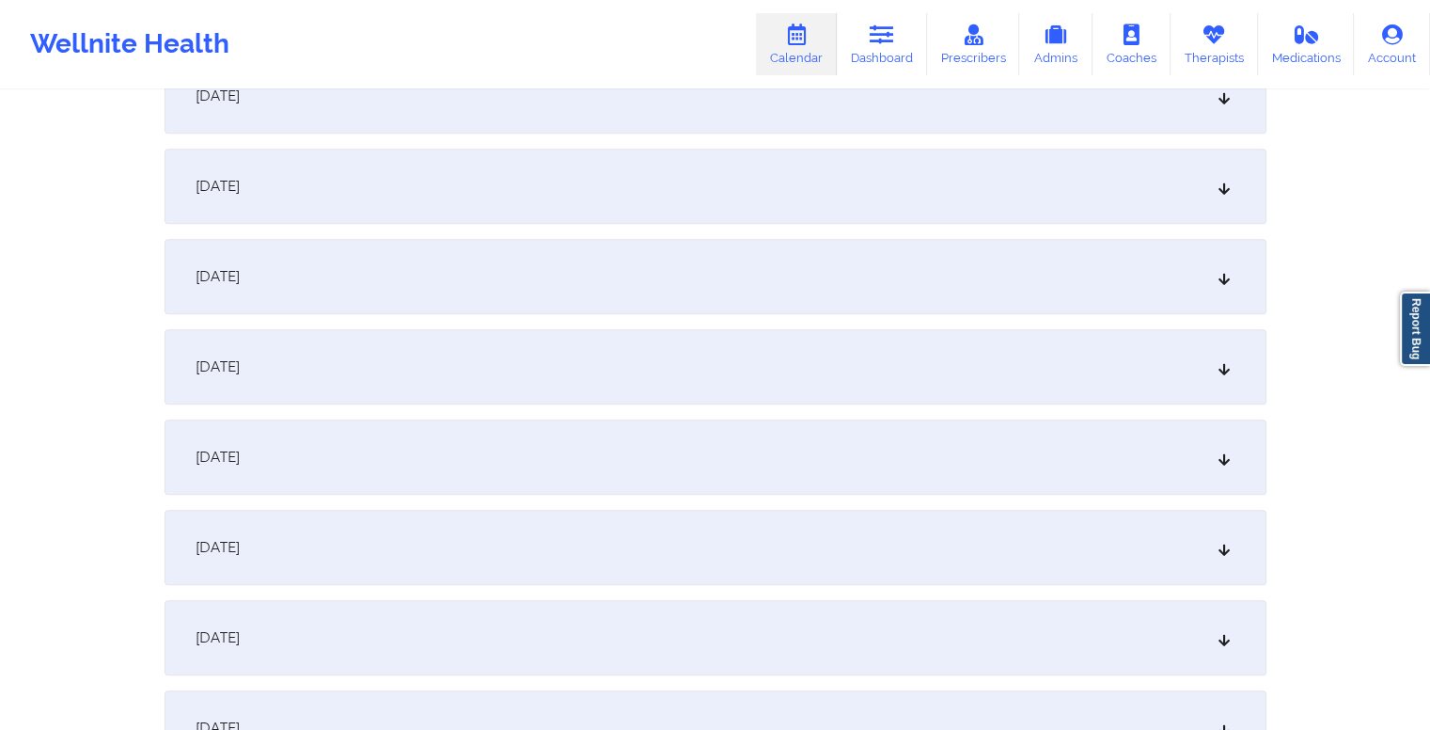
click at [613, 260] on div "[DATE]" at bounding box center [716, 276] width 1102 height 75
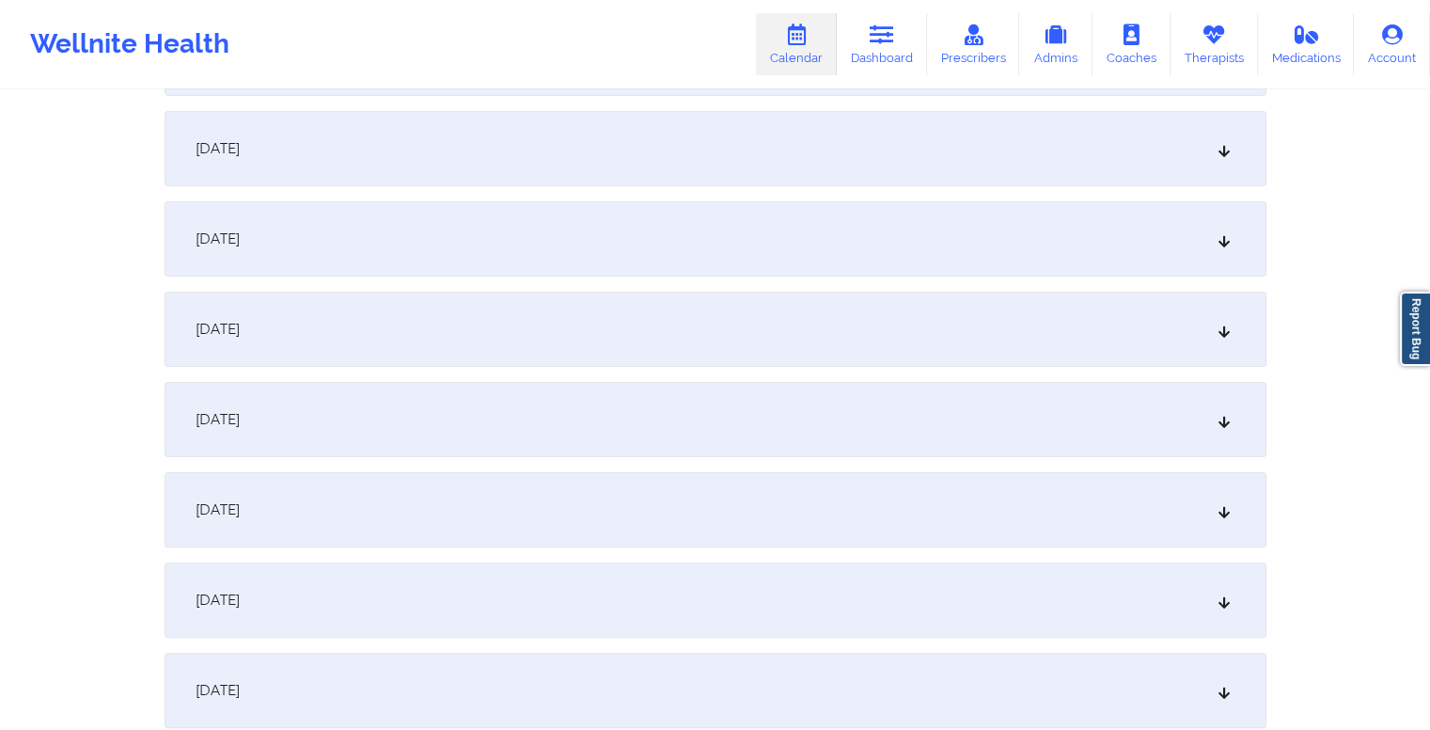
scroll to position [0, 0]
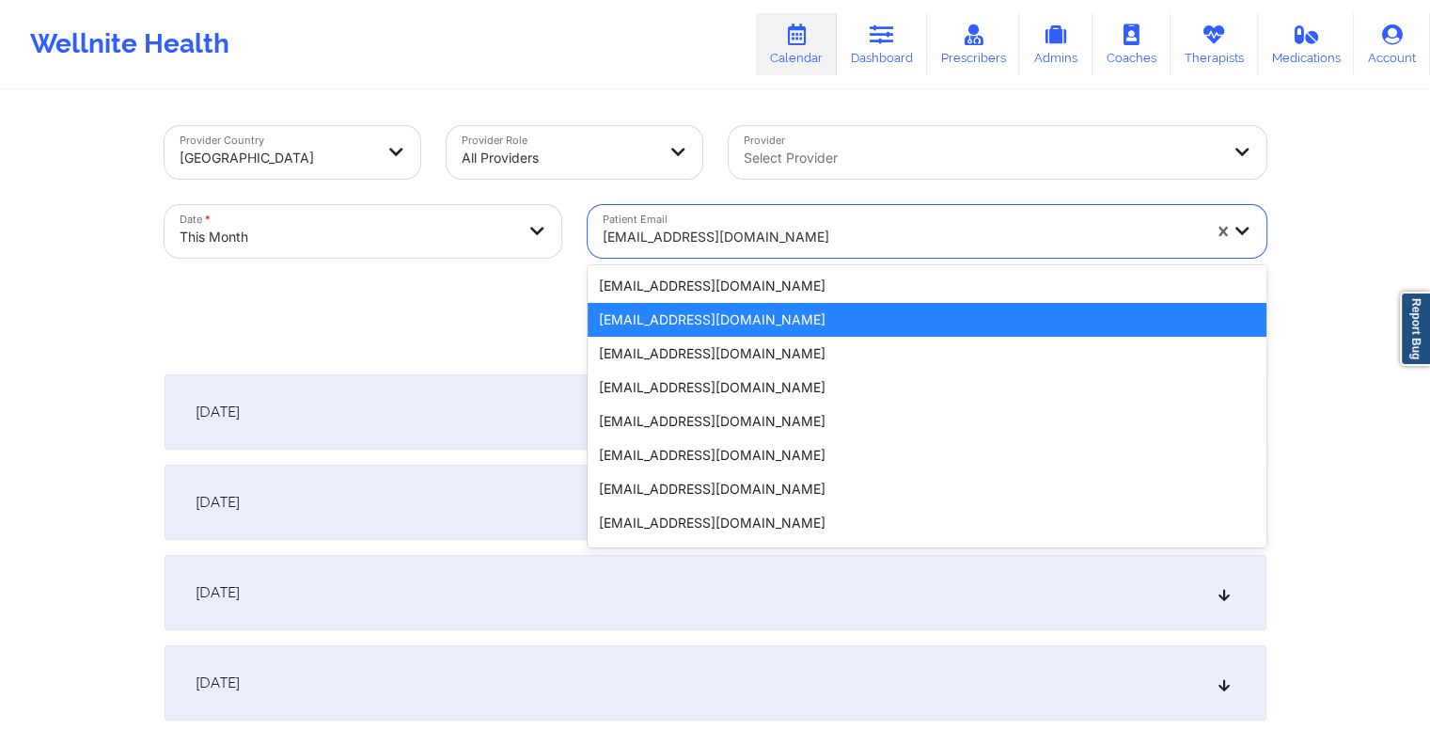
click at [727, 244] on div at bounding box center [902, 237] width 598 height 23
click at [742, 233] on div at bounding box center [902, 237] width 598 height 23
paste input "[PERSON_NAME][EMAIL_ADDRESS][PERSON_NAME][DOMAIN_NAME]"
type input "[PERSON_NAME][EMAIL_ADDRESS][PERSON_NAME][DOMAIN_NAME]"
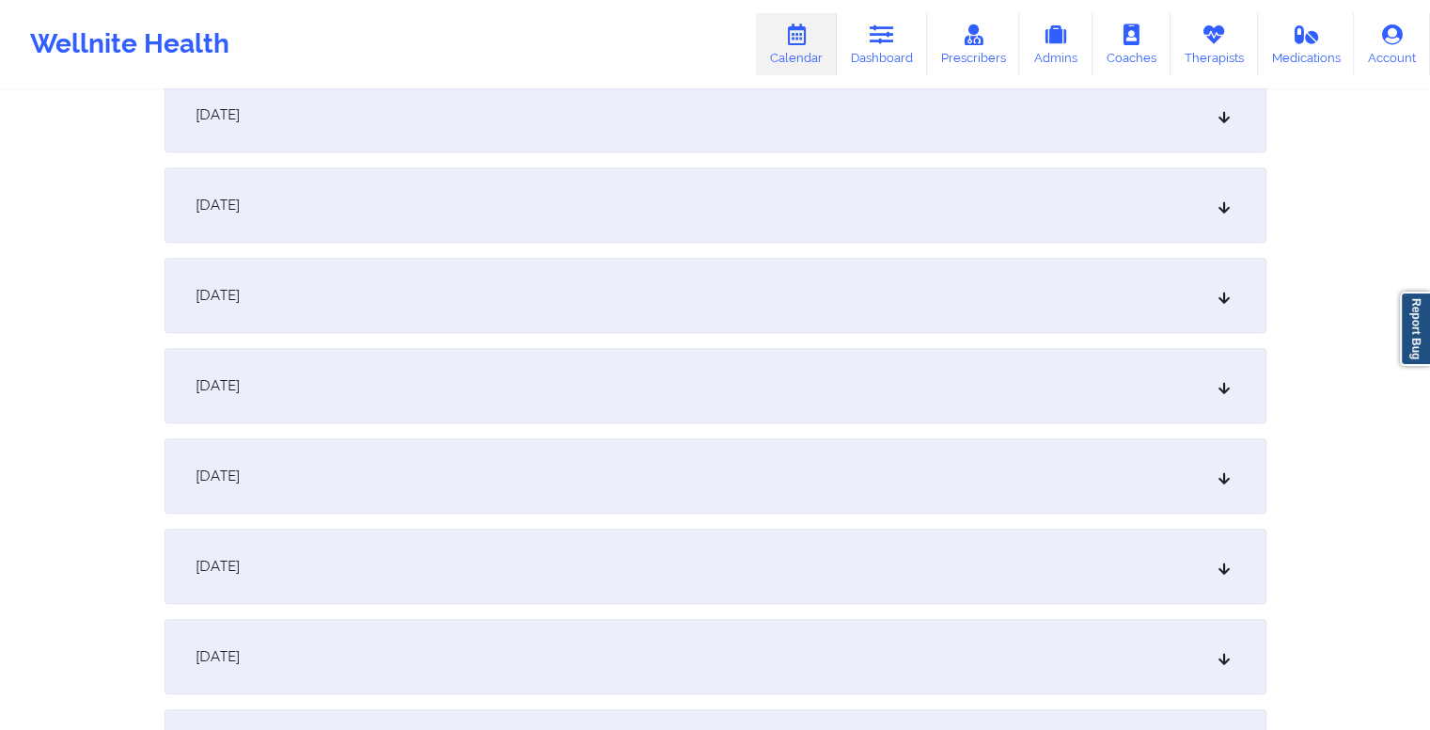
scroll to position [1224, 0]
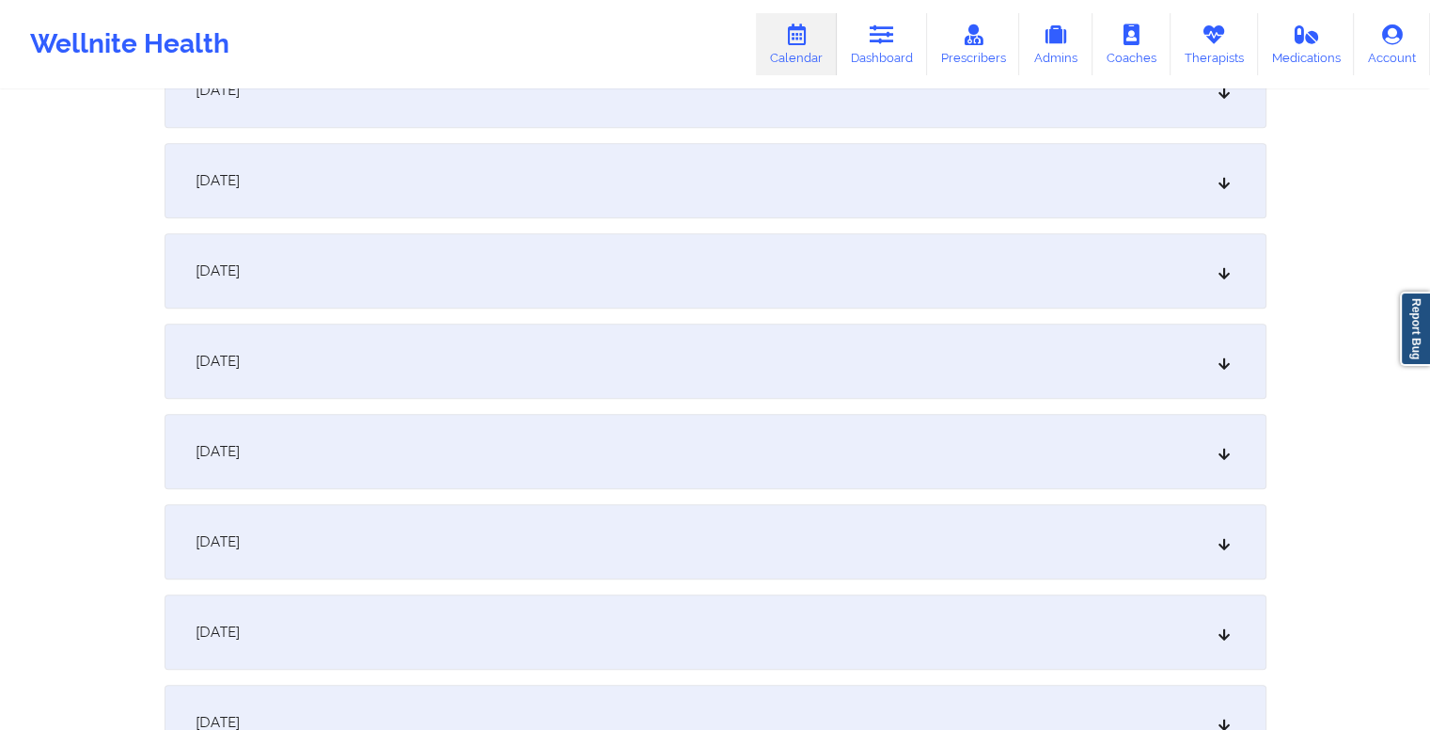
click at [410, 473] on div "[DATE]" at bounding box center [716, 451] width 1102 height 75
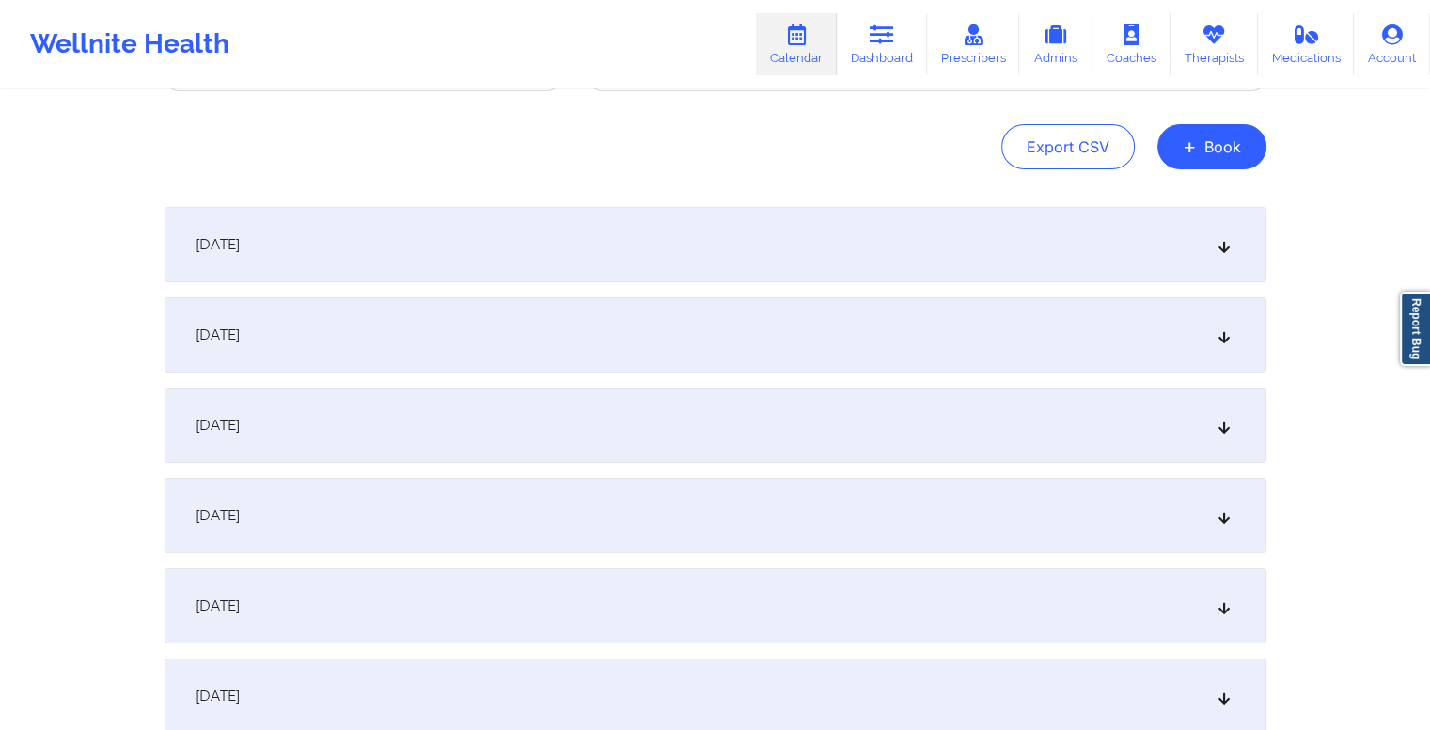
scroll to position [0, 0]
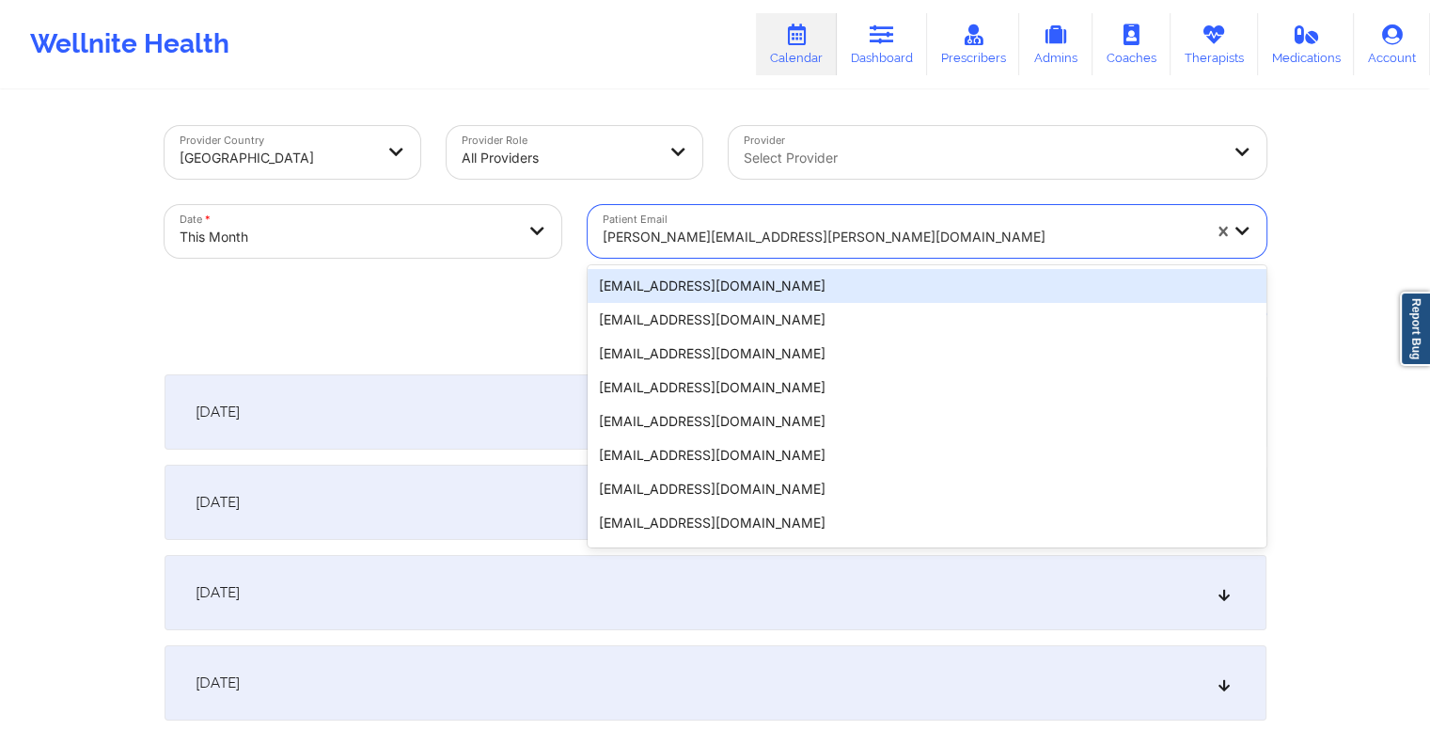
click at [722, 231] on div at bounding box center [902, 237] width 598 height 23
paste input "[EMAIL_ADDRESS][DOMAIN_NAME]"
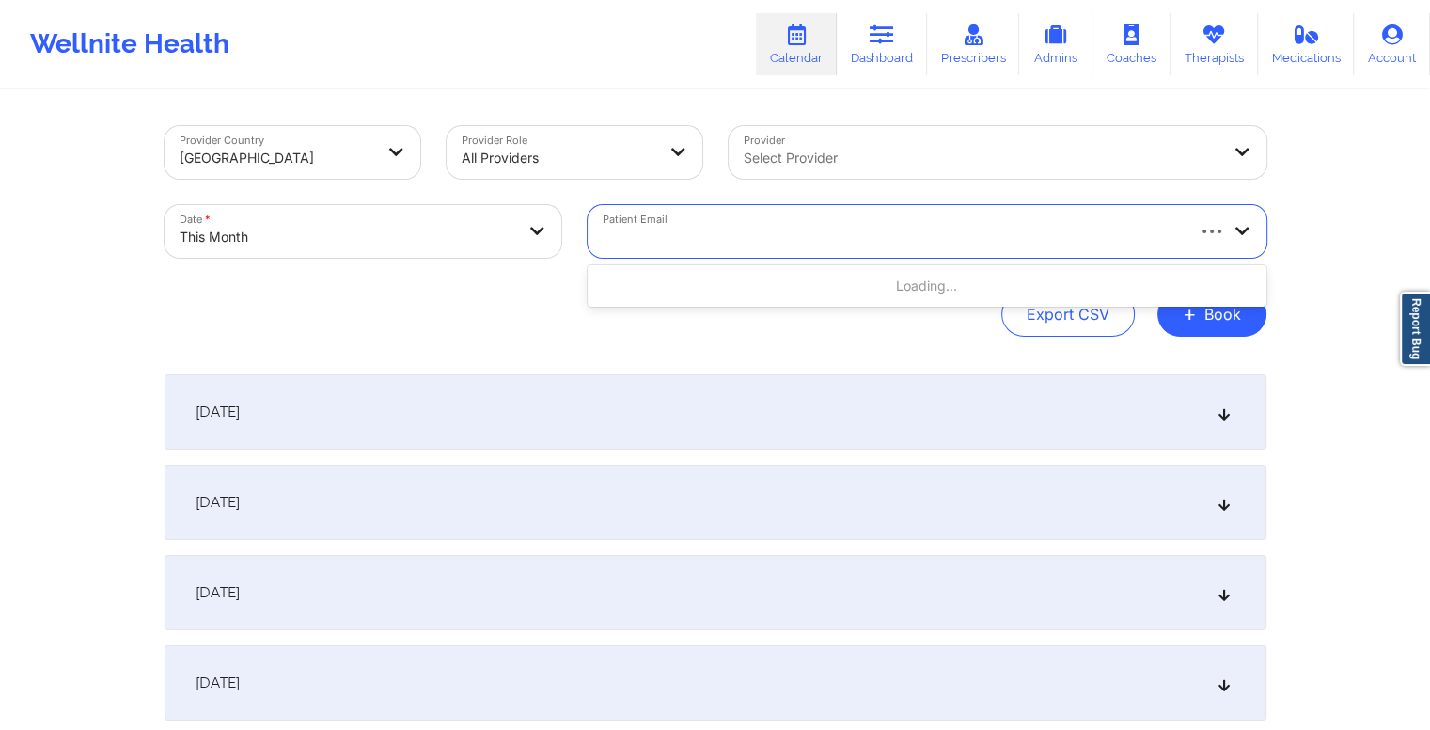
type input "[EMAIL_ADDRESS][DOMAIN_NAME]"
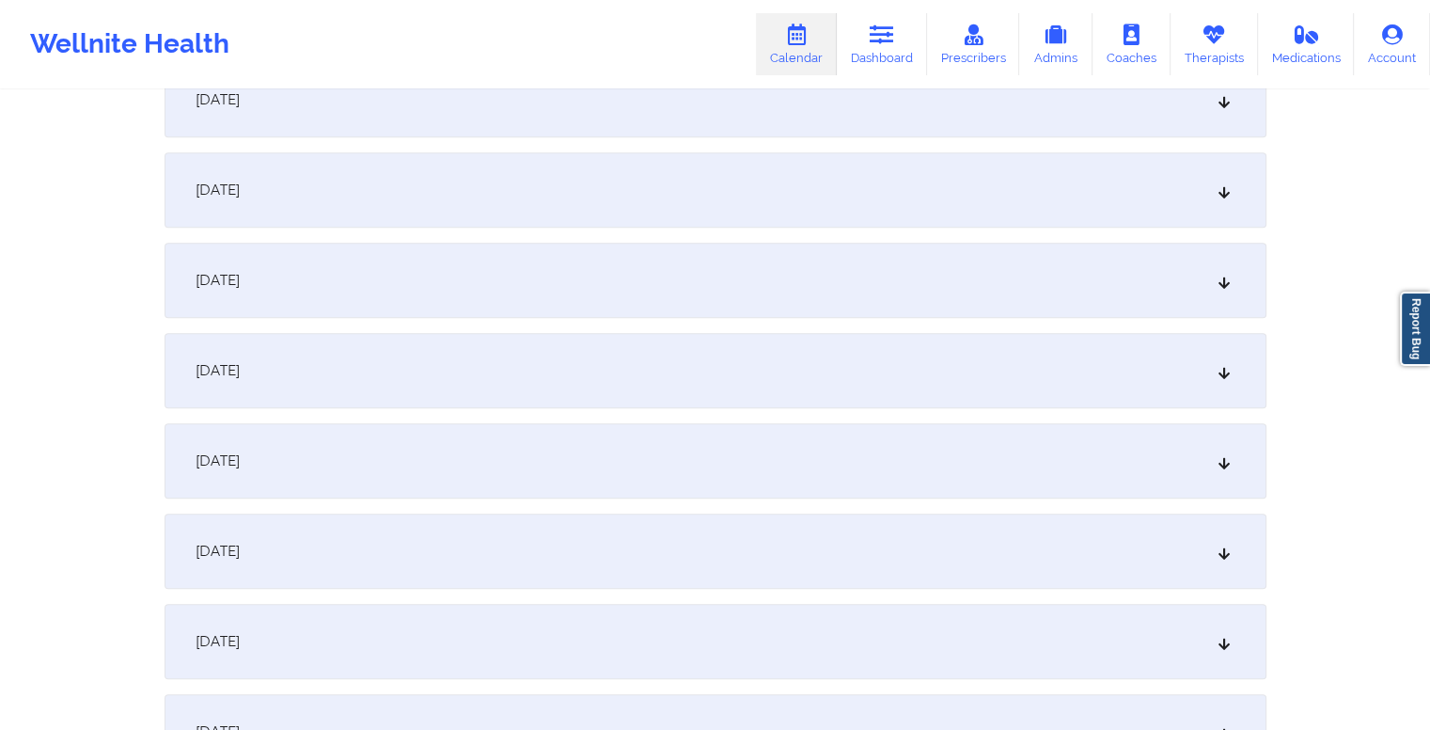
scroll to position [1033, 0]
click at [700, 654] on div "[DATE]" at bounding box center [716, 642] width 1102 height 75
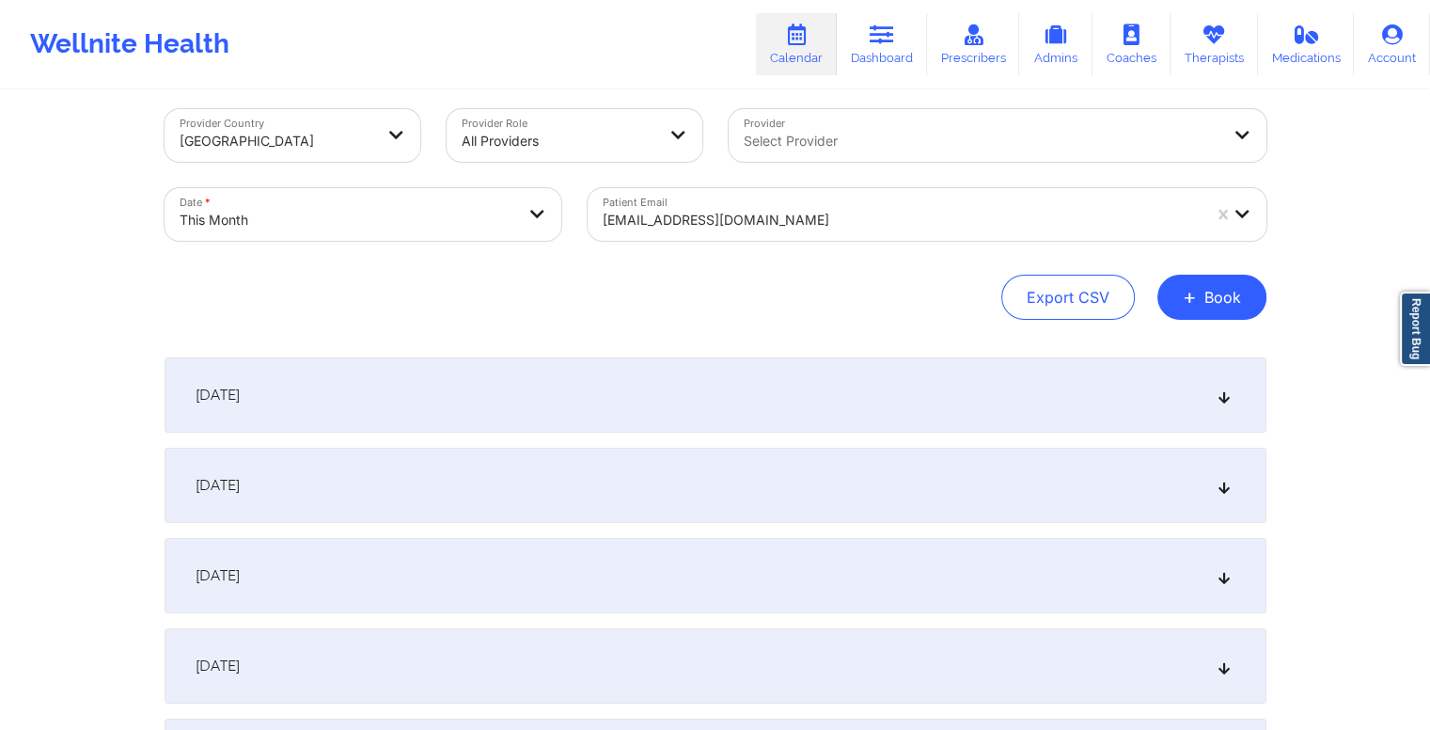
scroll to position [0, 0]
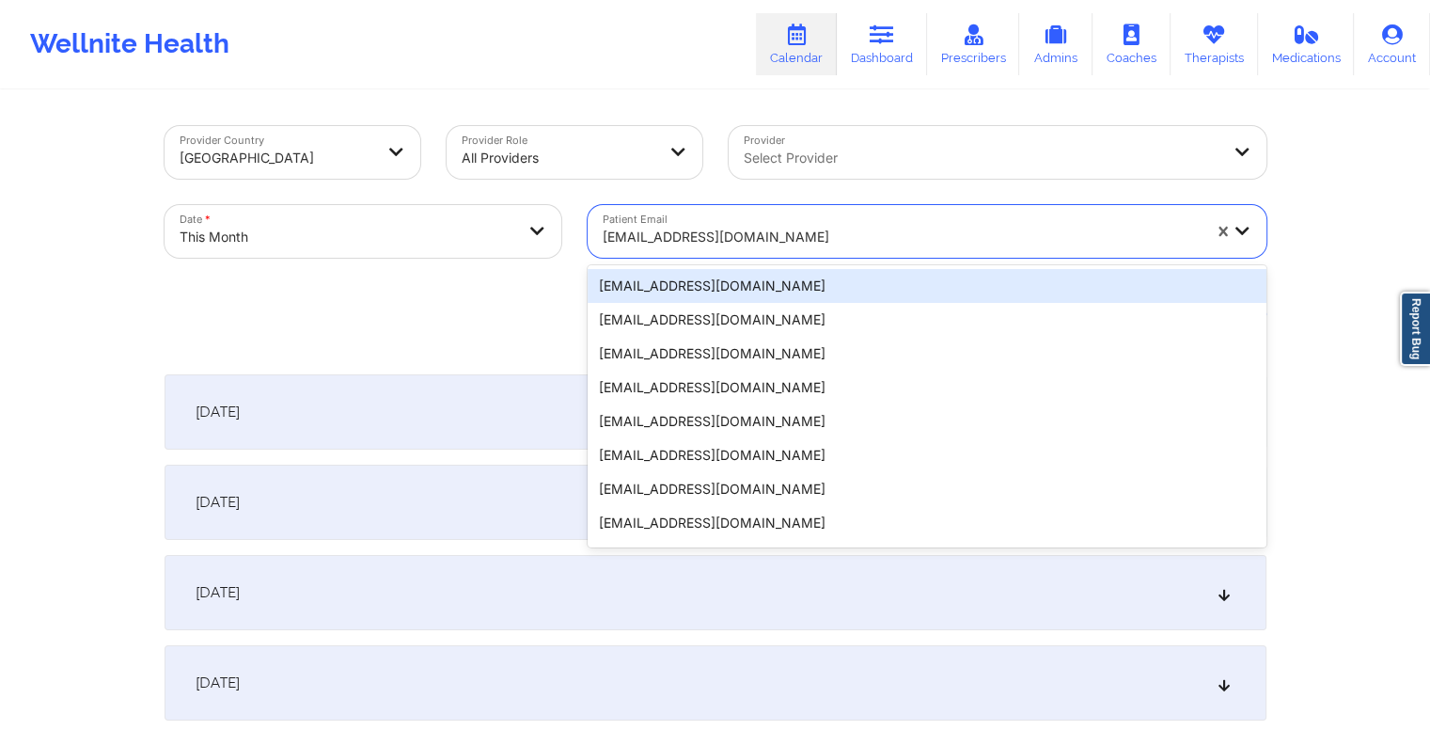
click at [725, 232] on div at bounding box center [902, 237] width 598 height 23
paste input "[EMAIL_ADDRESS][DOMAIN_NAME]"
type input "[EMAIL_ADDRESS][DOMAIN_NAME]"
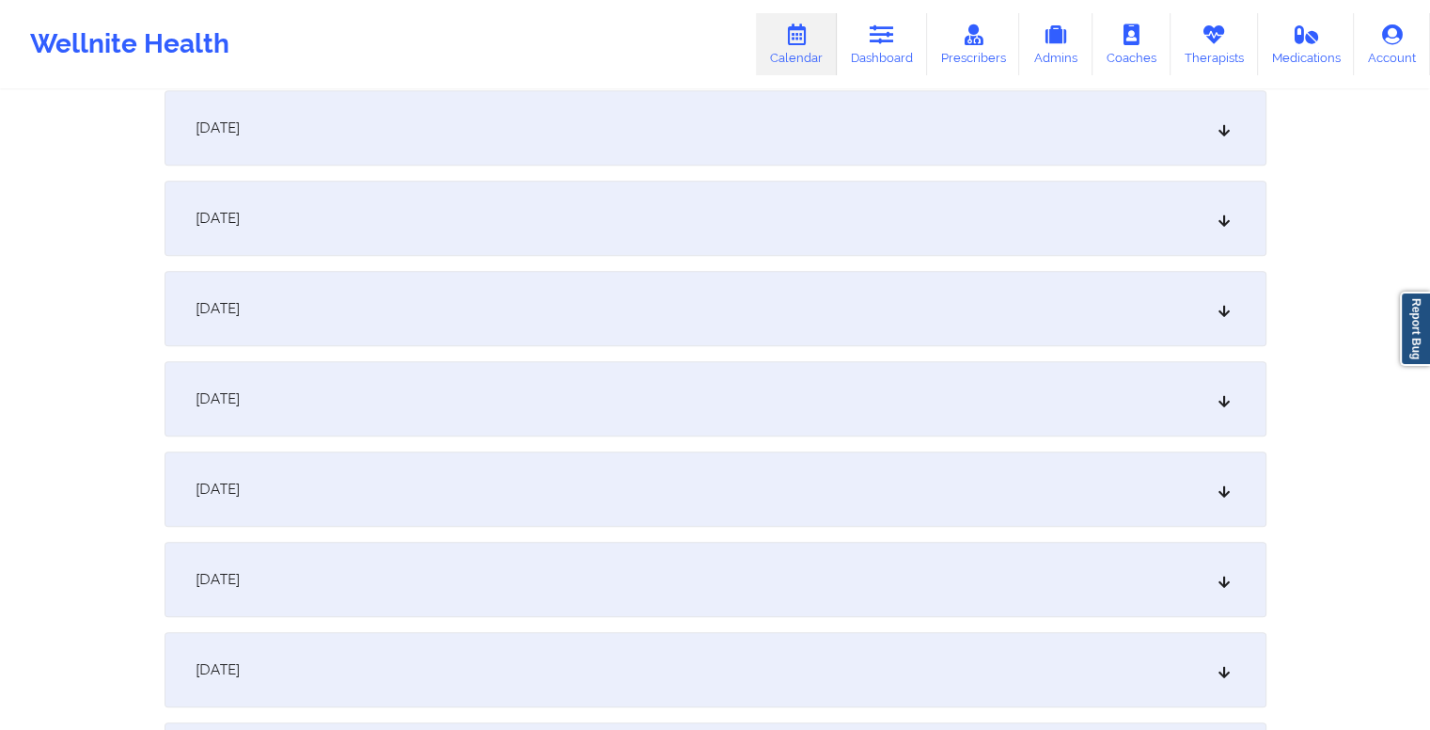
scroll to position [1189, 0]
click at [536, 509] on div "[DATE]" at bounding box center [716, 486] width 1102 height 75
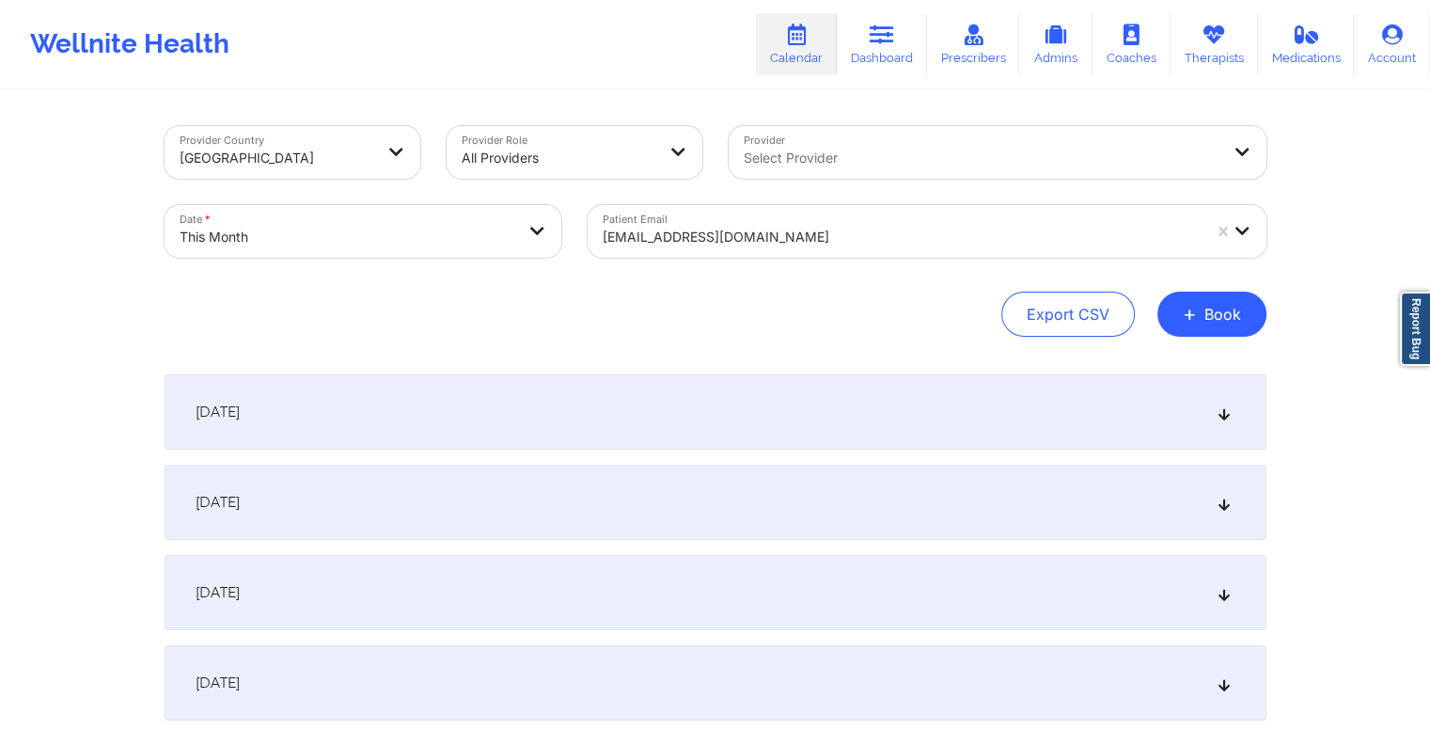
scroll to position [0, 0]
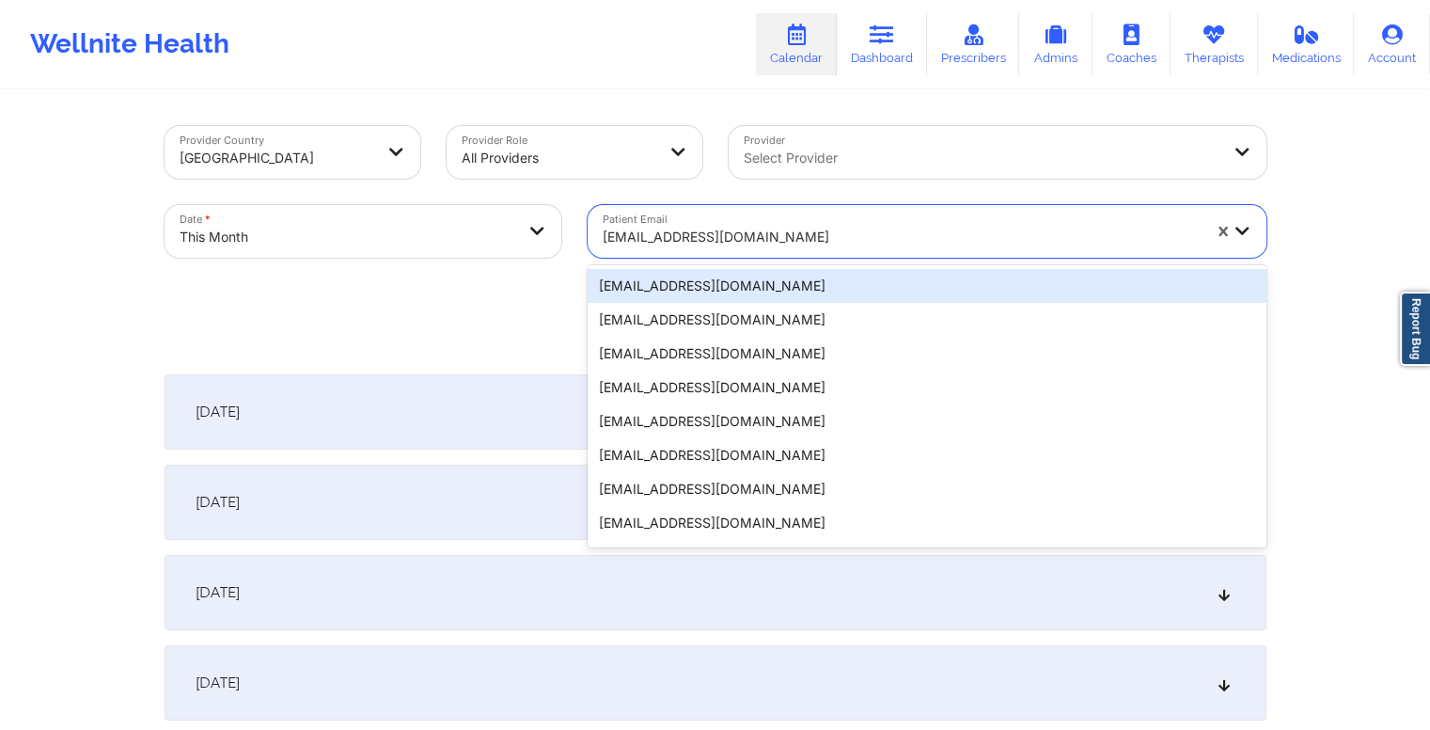
click at [729, 231] on div at bounding box center [902, 237] width 598 height 23
paste input "[EMAIL_ADDRESS][DOMAIN_NAME]"
type input "[EMAIL_ADDRESS][DOMAIN_NAME]"
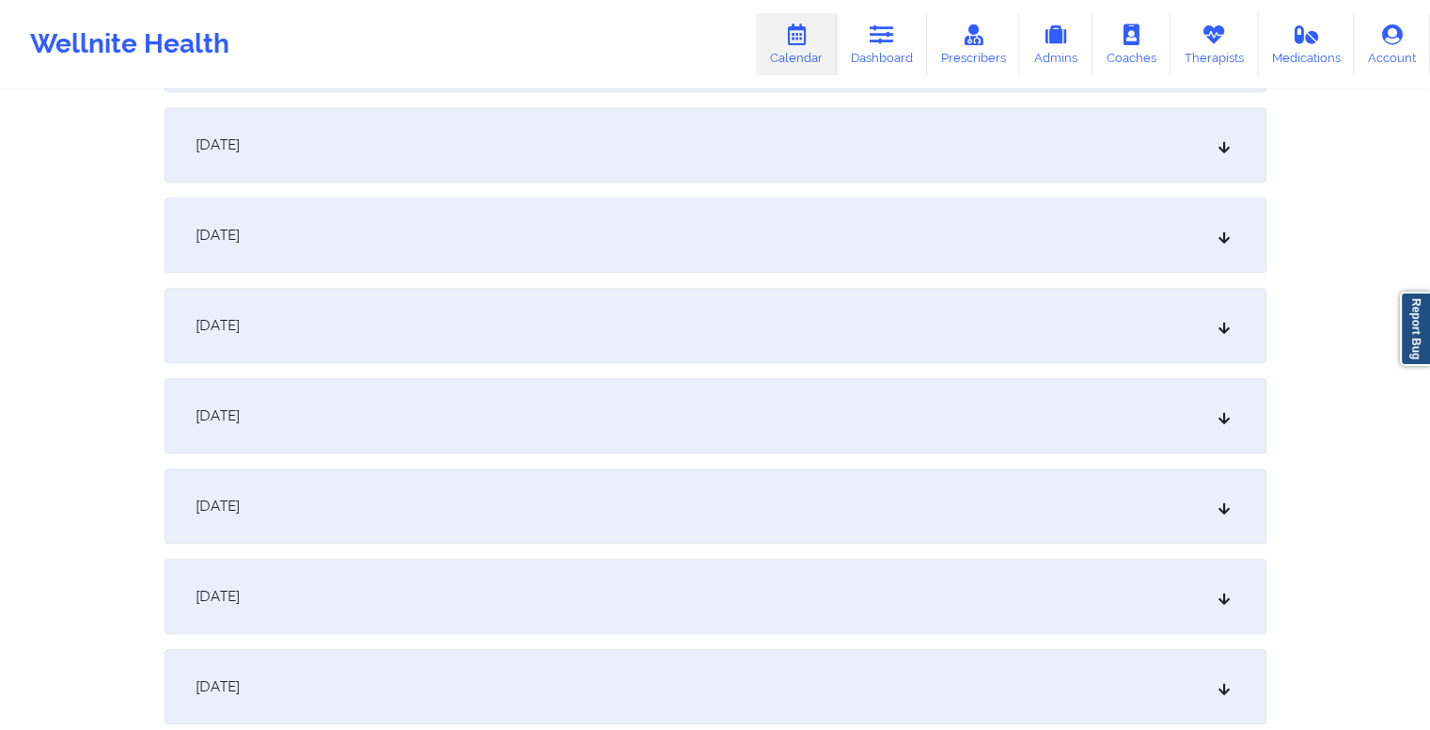
scroll to position [1531, 0]
click at [710, 155] on div "[DATE]" at bounding box center [716, 144] width 1102 height 75
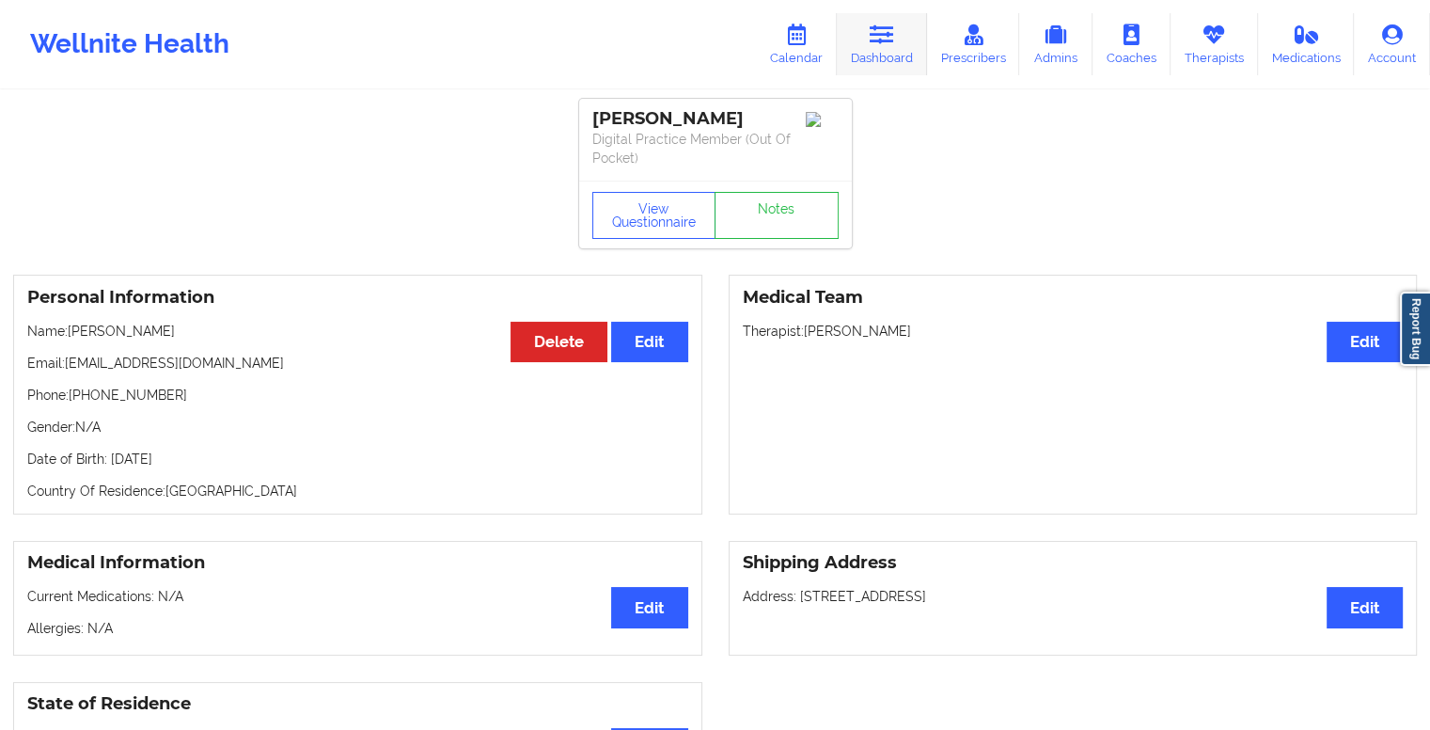
drag, startPoint x: 0, startPoint y: 0, endPoint x: 896, endPoint y: 31, distance: 896.7
click at [894, 31] on icon at bounding box center [882, 34] width 24 height 21
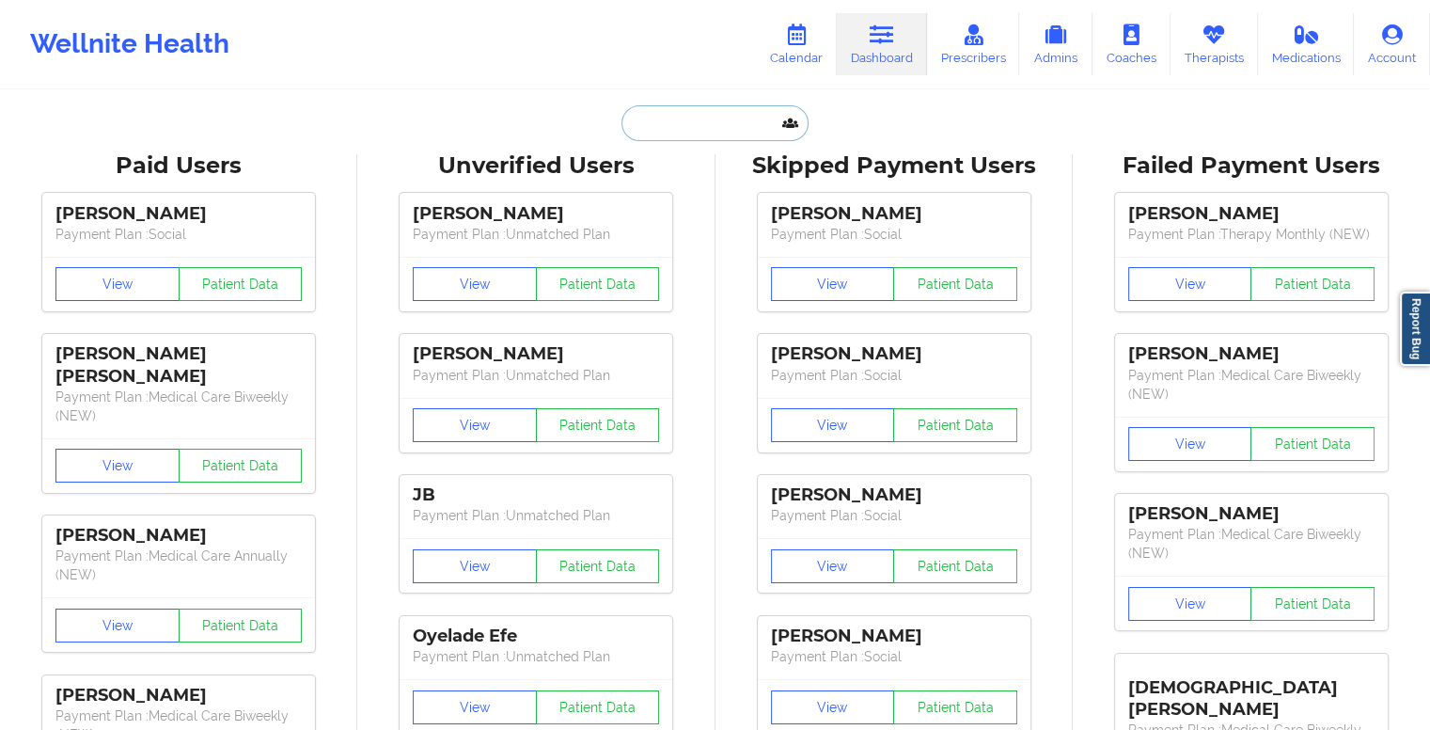
click at [673, 130] on input "text" at bounding box center [715, 123] width 186 height 36
paste input "+12143547609"
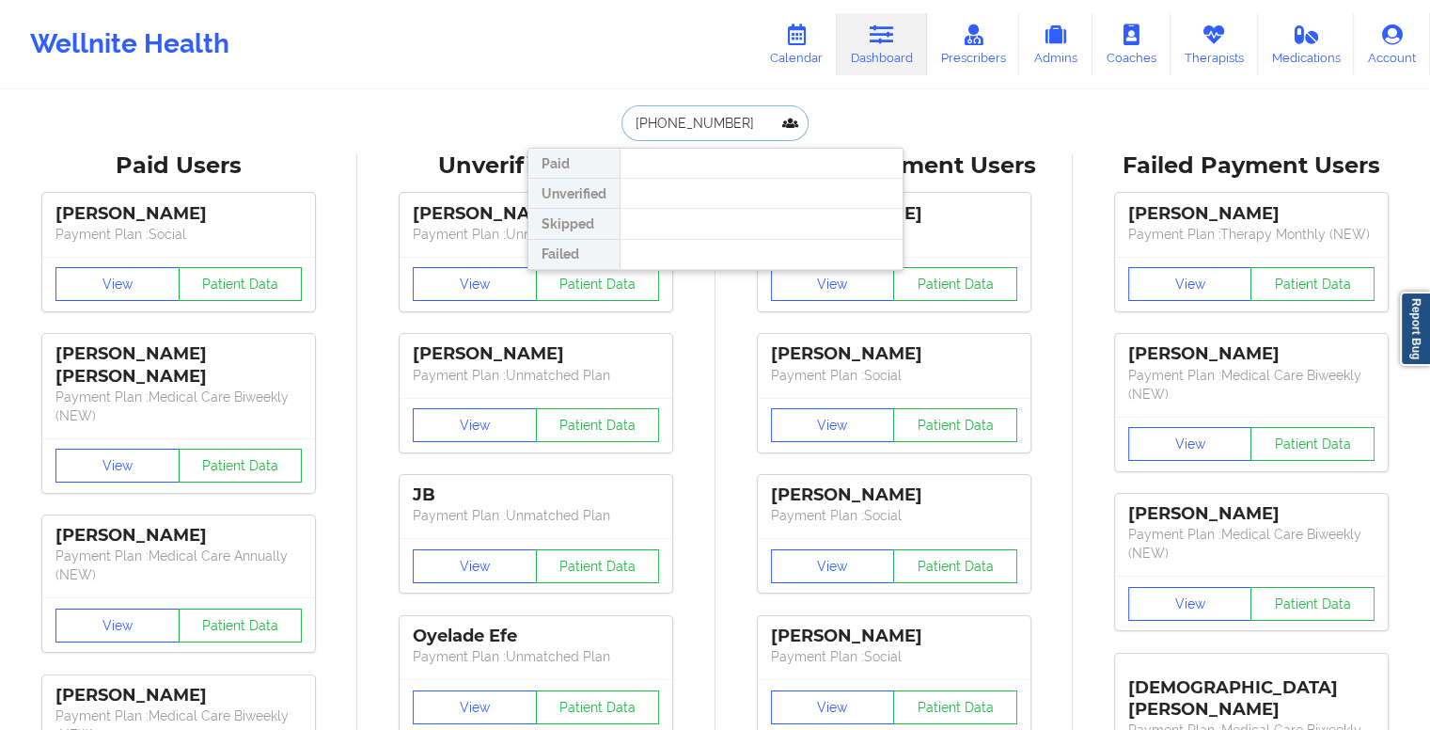
click at [673, 130] on input "+12143547609" at bounding box center [715, 123] width 186 height 36
paste input "[EMAIL_ADDRESS][DOMAIN_NAME]"
type input "[EMAIL_ADDRESS][DOMAIN_NAME]"
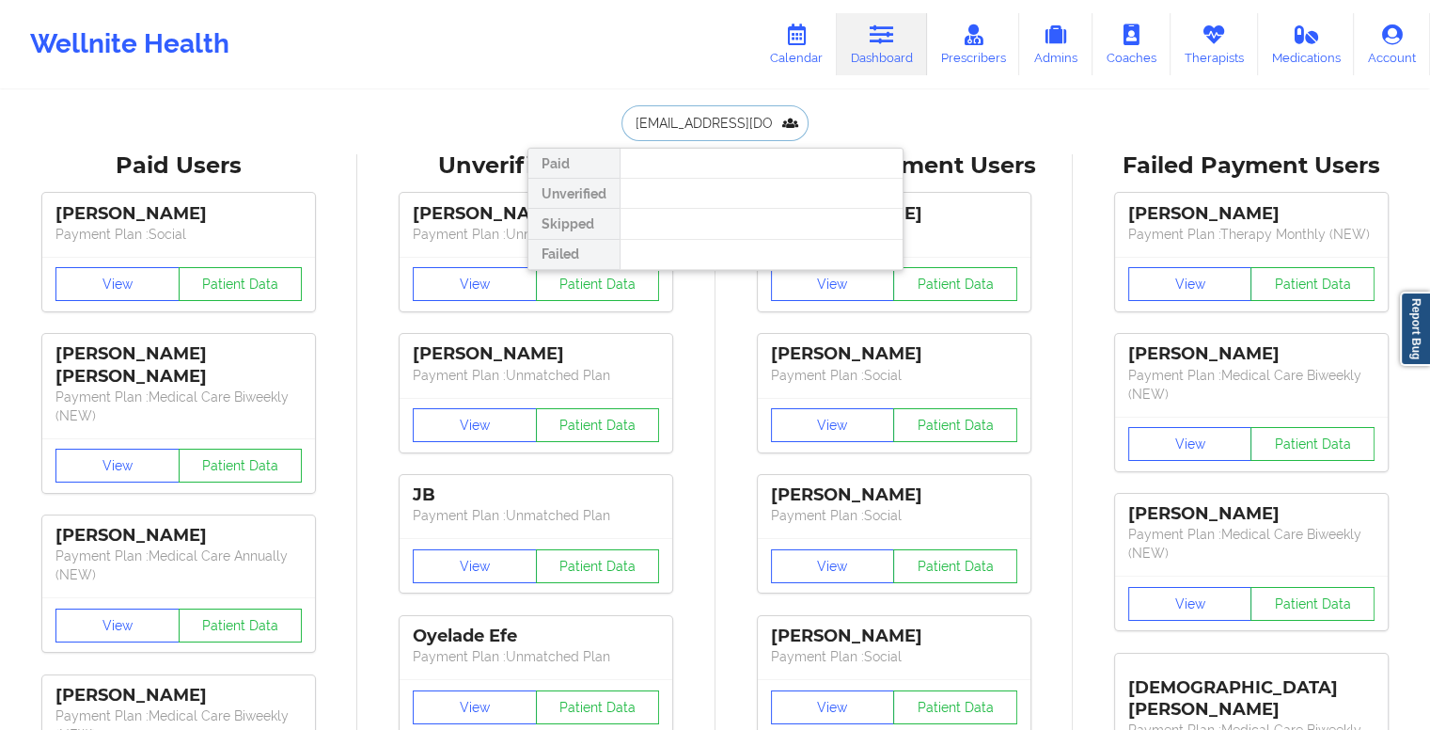
scroll to position [0, 49]
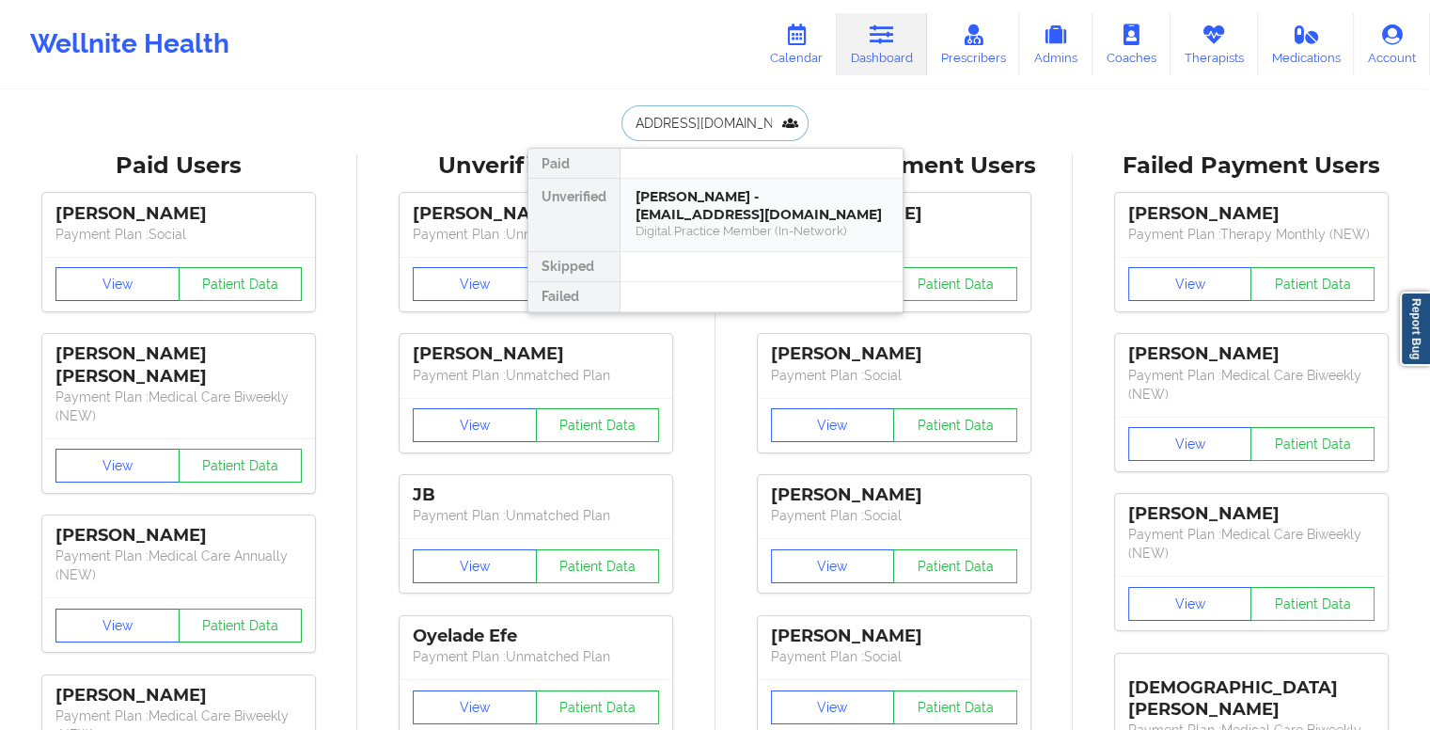
click at [756, 200] on div "Gerardo Rodriguez - rodriguezgerardo50@yahoo.com" at bounding box center [762, 205] width 252 height 35
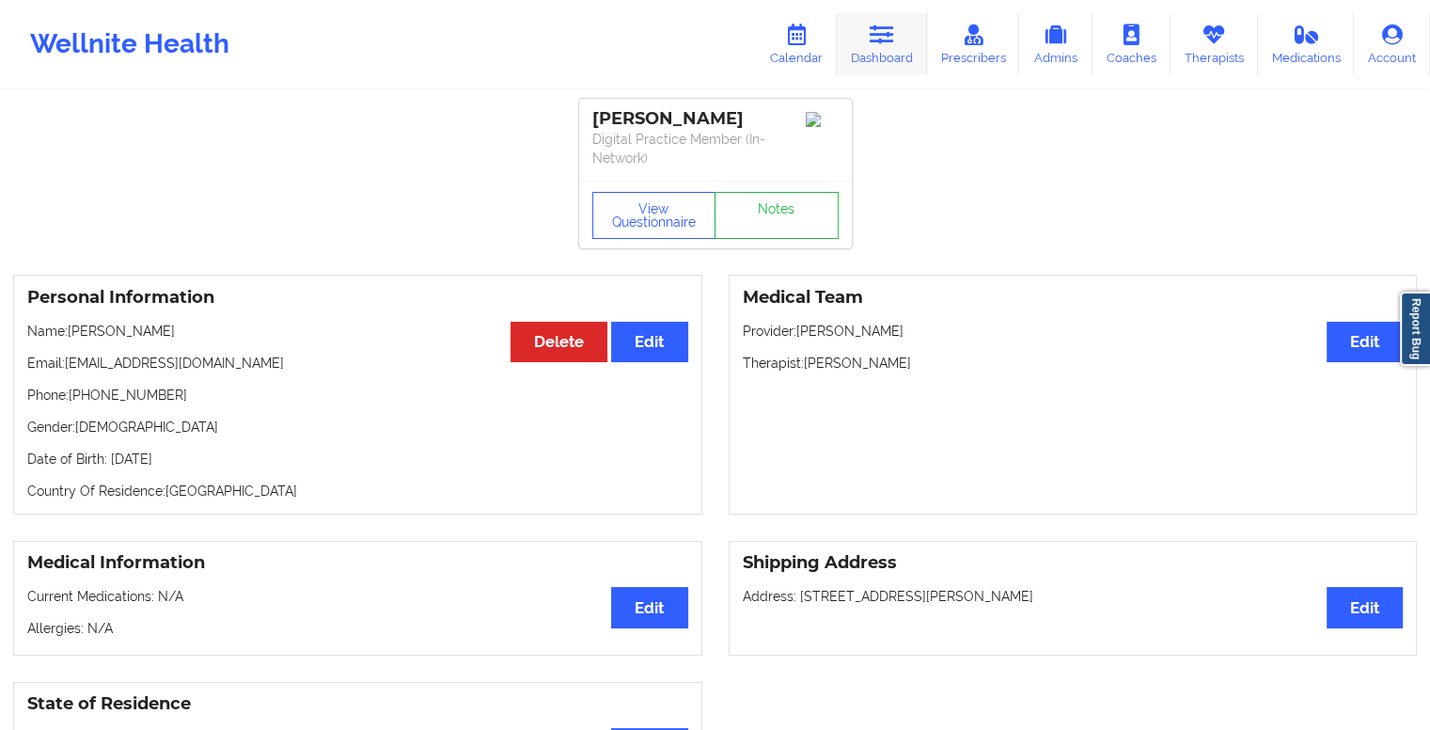
click at [876, 34] on icon at bounding box center [882, 34] width 24 height 21
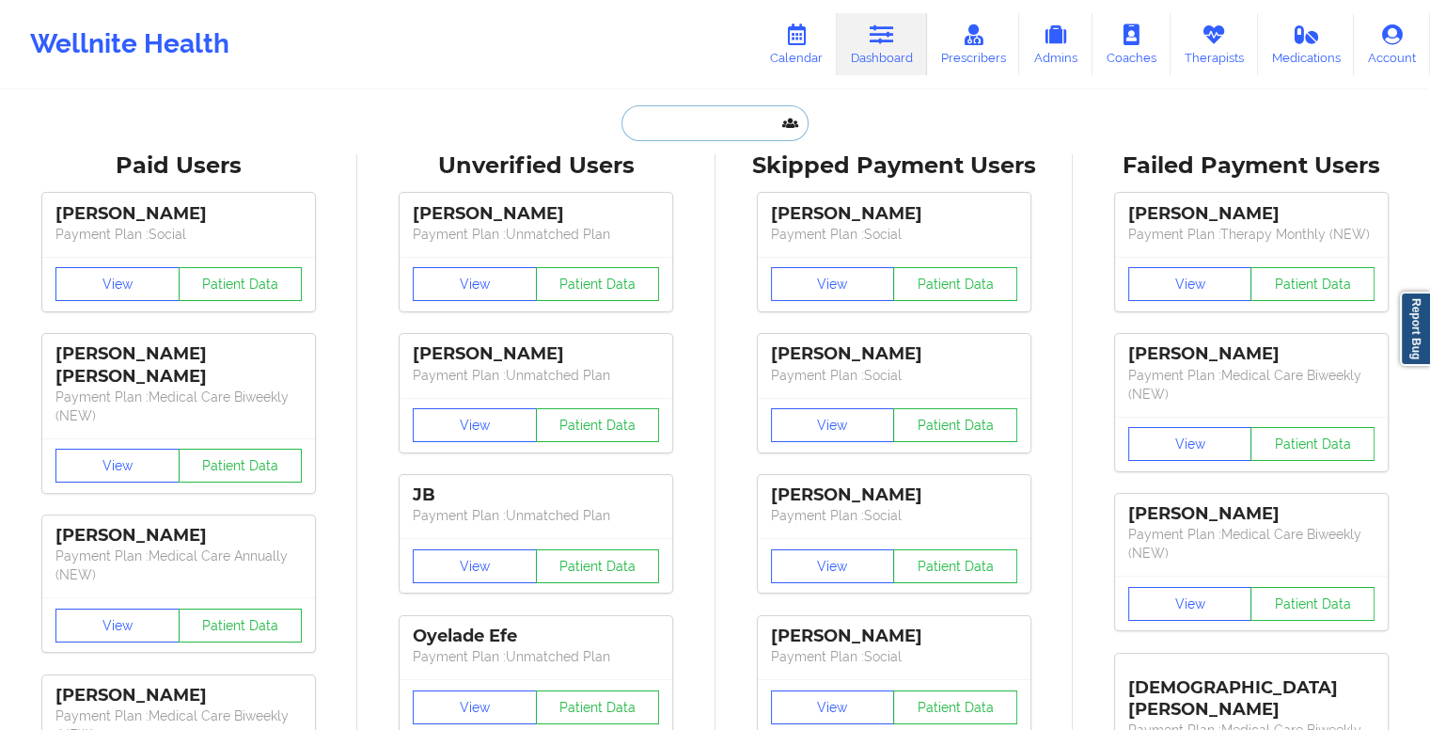
click at [707, 121] on input "text" at bounding box center [715, 123] width 186 height 36
paste input "jennifer.hollins@rogers.com"
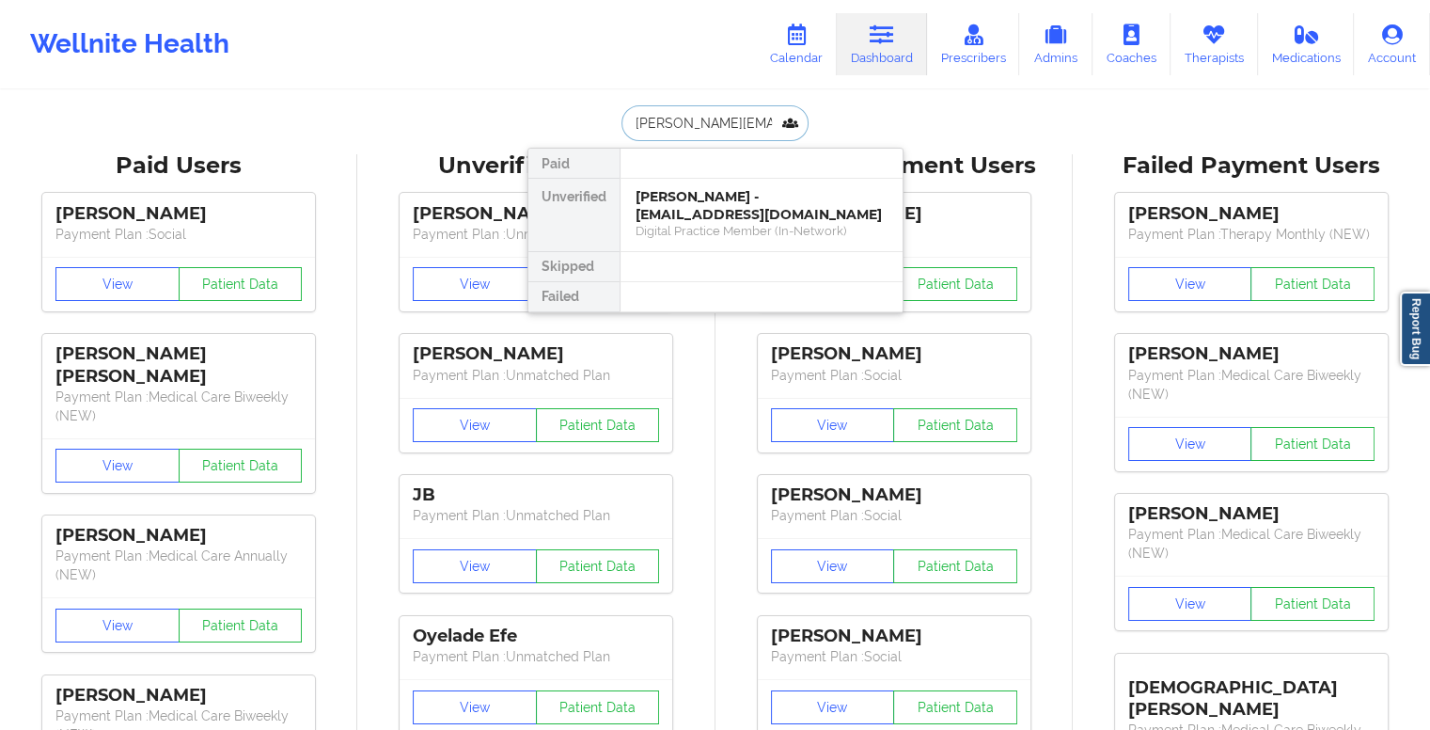
scroll to position [0, 17]
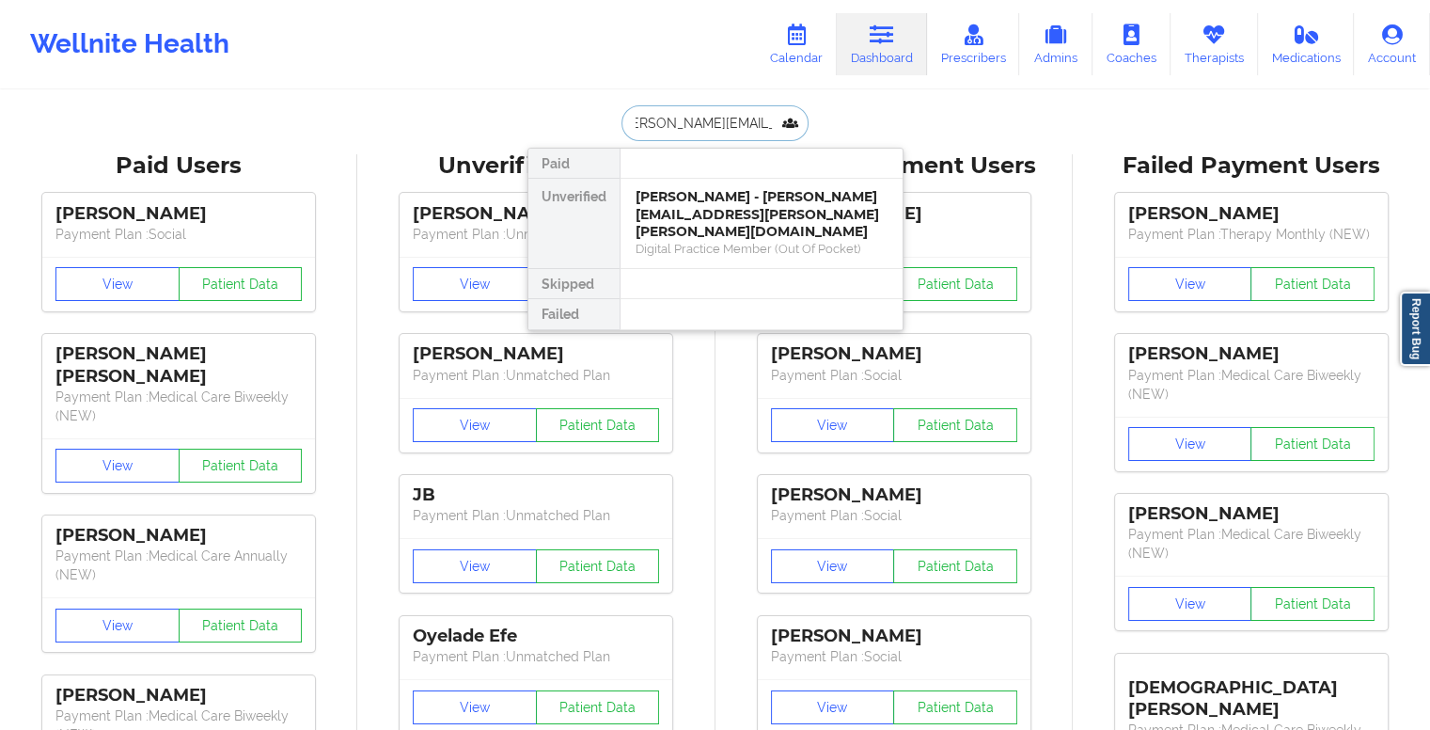
type input "jennifer.hollins@rogers.com"
